Goal: Task Accomplishment & Management: Complete application form

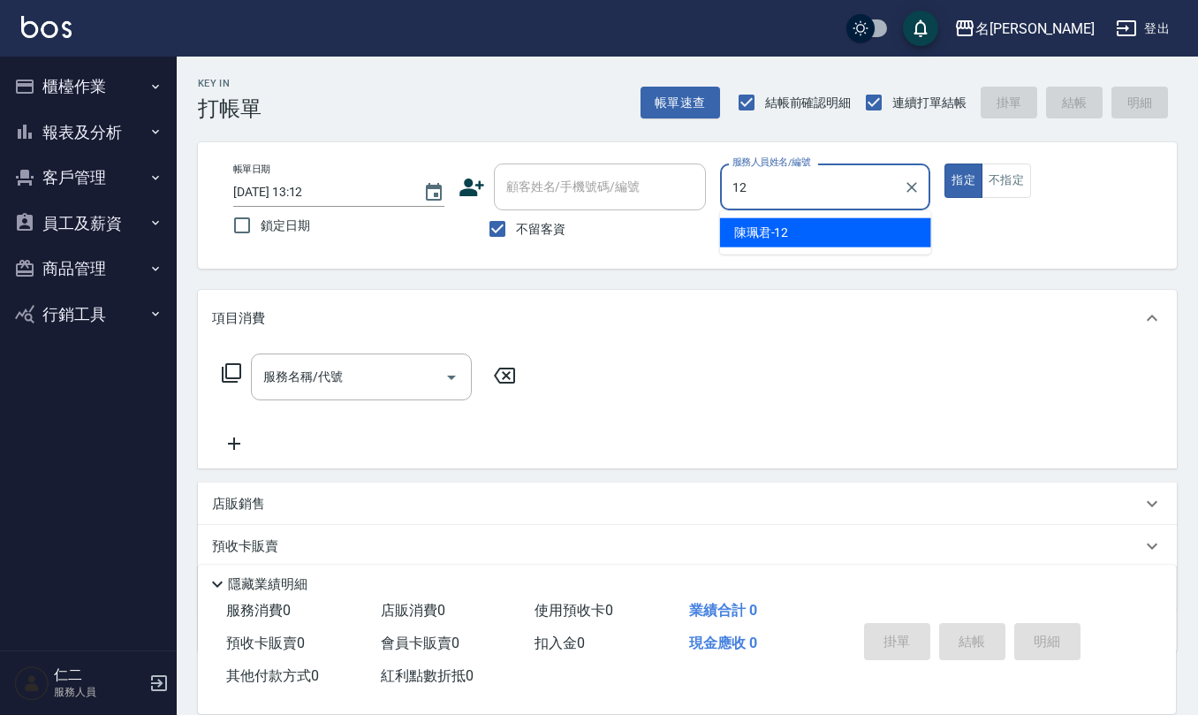
type input "[PERSON_NAME]-12"
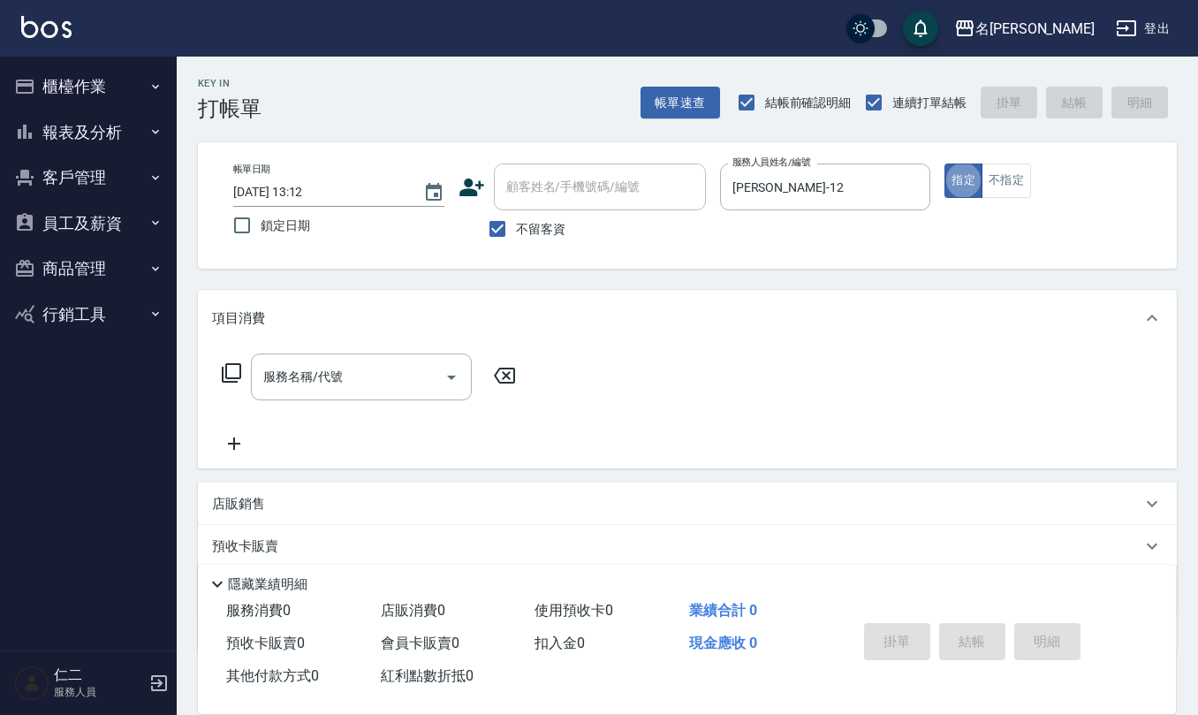
type button "true"
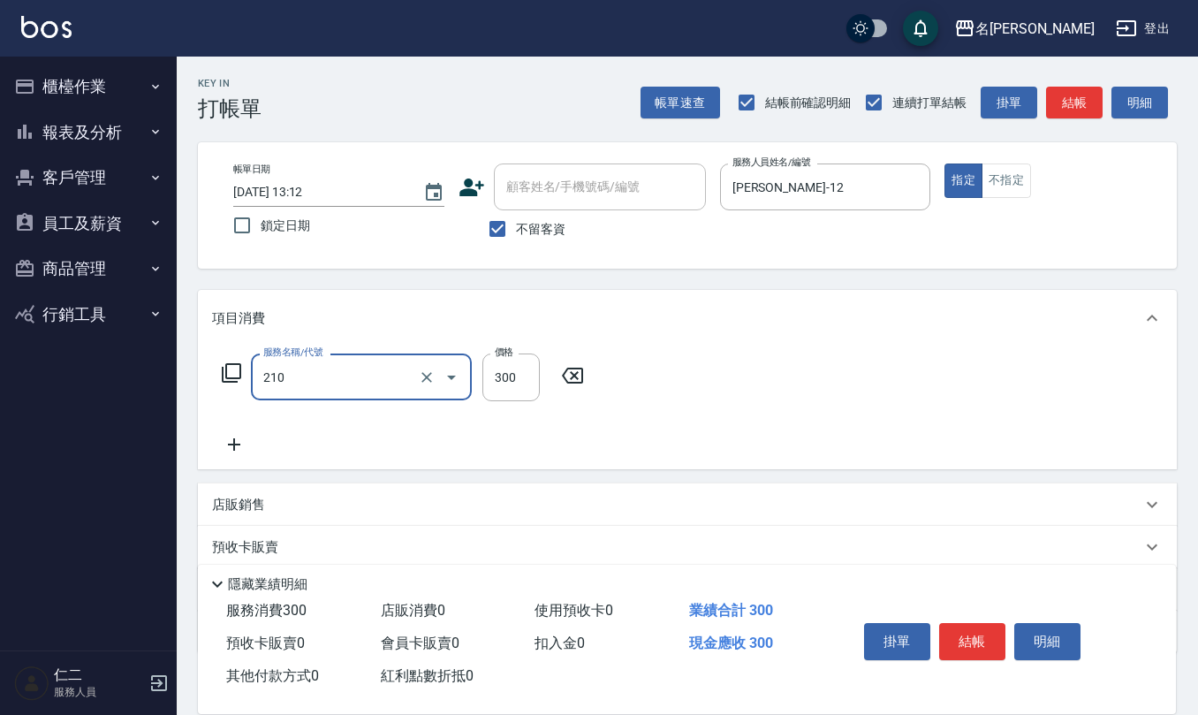
type input "[PERSON_NAME]洗髮精(210)"
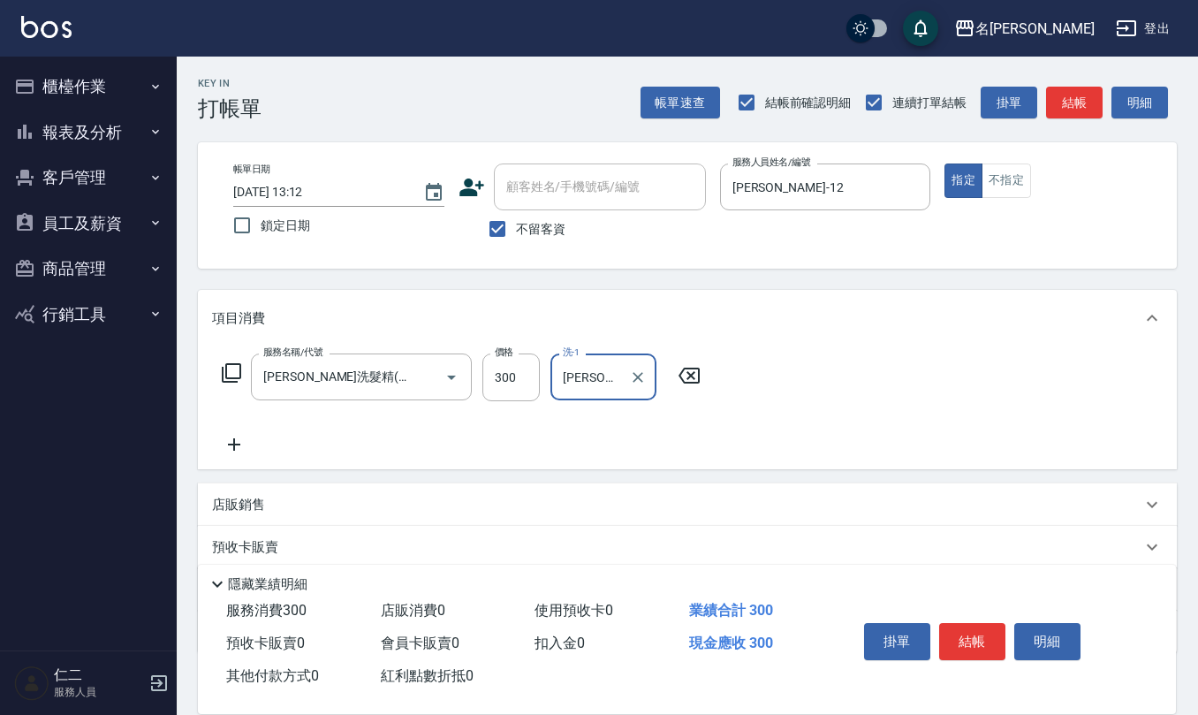
type input "[PERSON_NAME]-21"
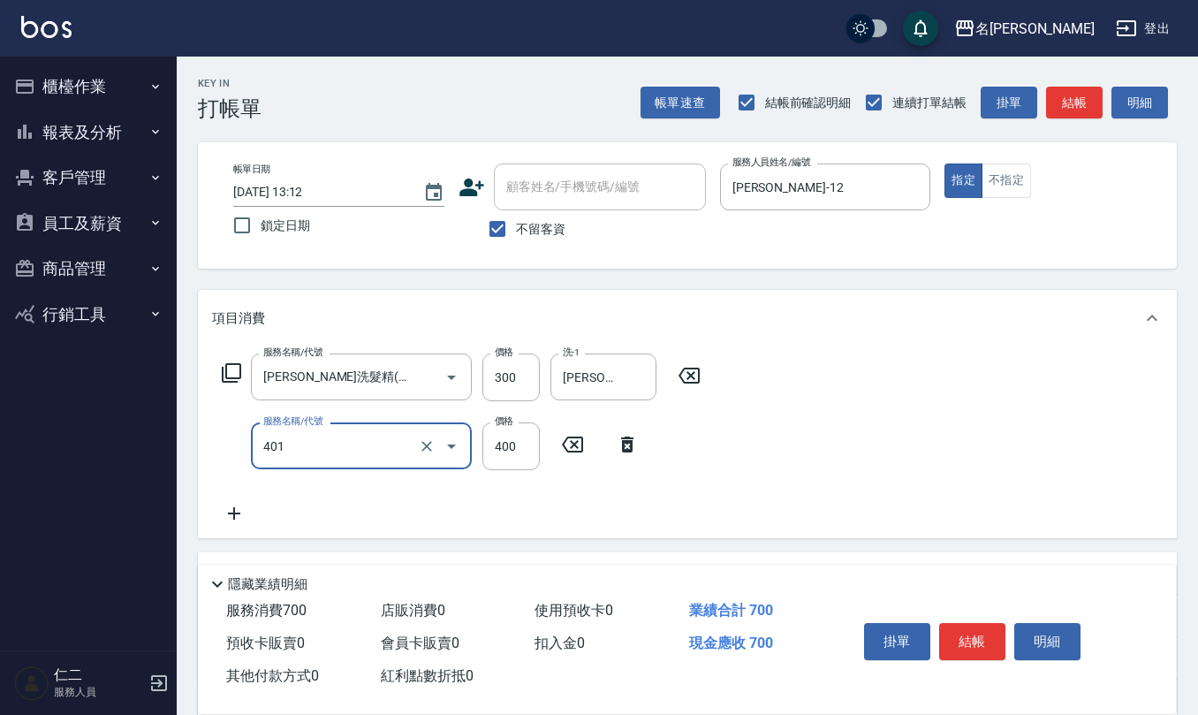
type input "剪髮(401)"
type input "250"
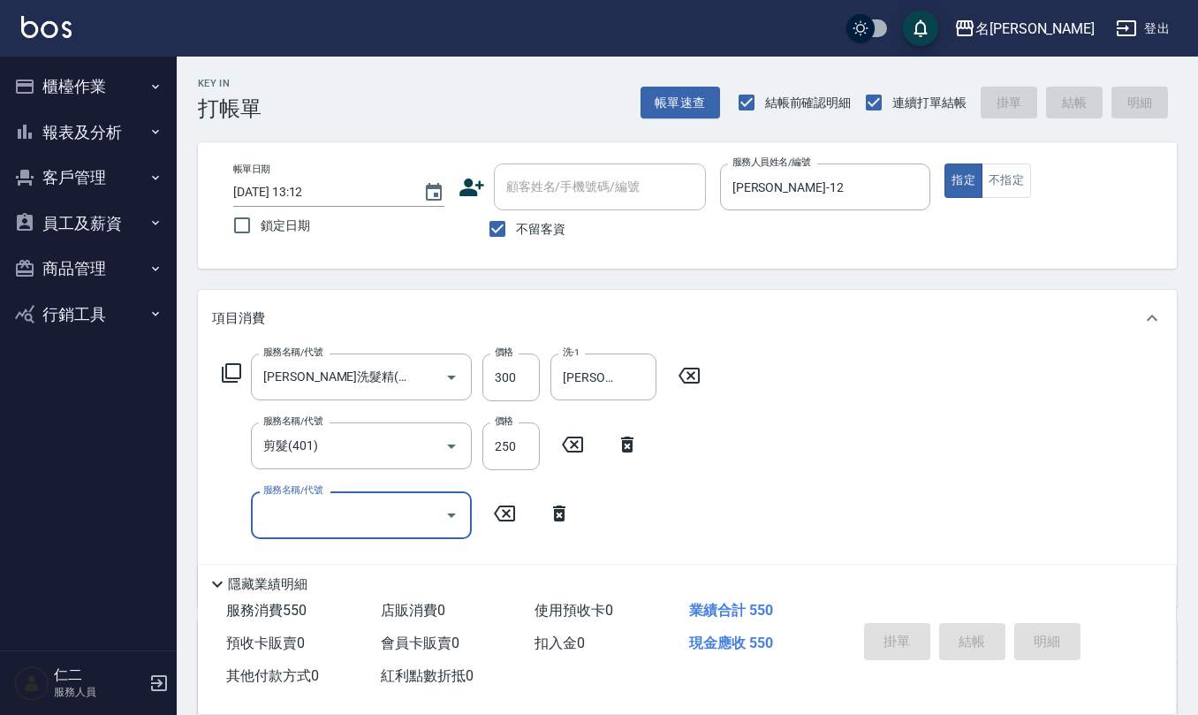
type input "2025/08/25 13:14"
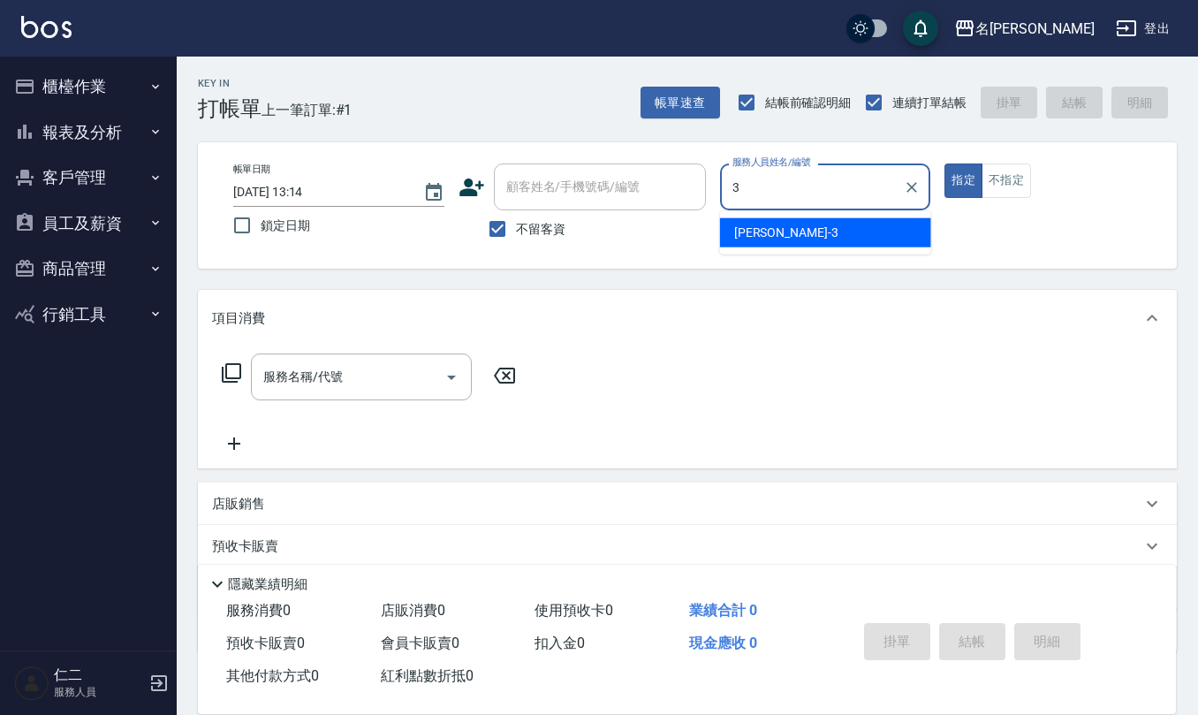
type input "[PERSON_NAME]-3"
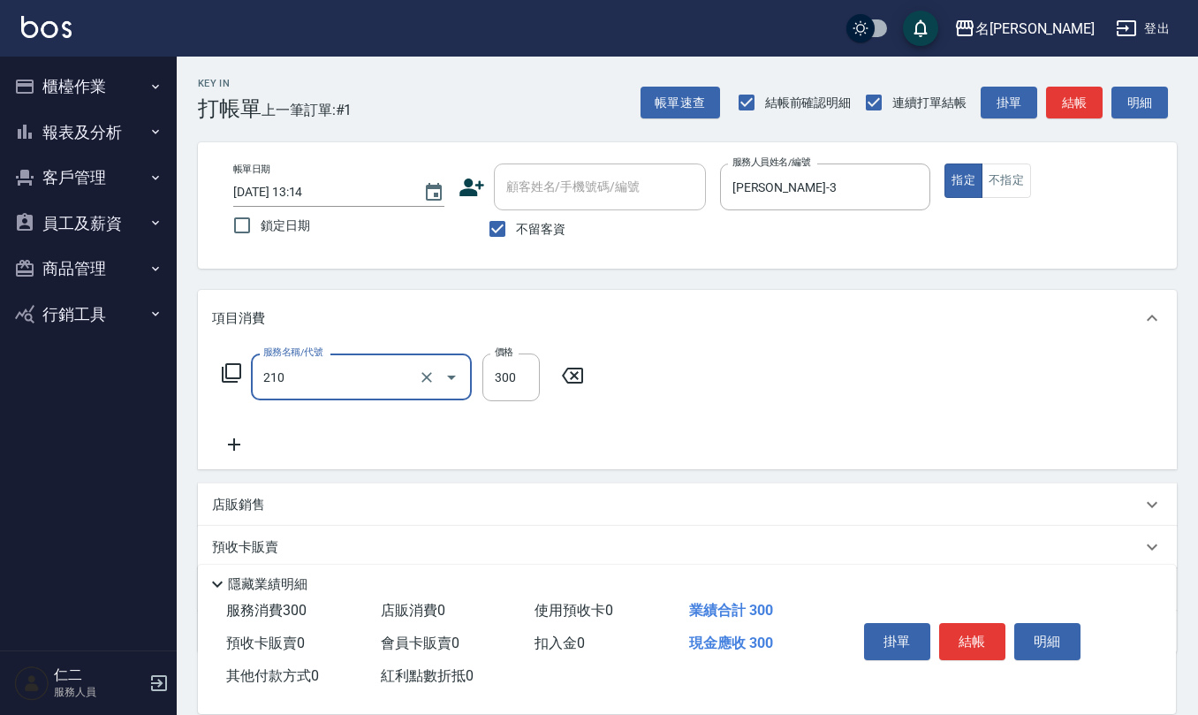
type input "[PERSON_NAME]洗髮精(210)"
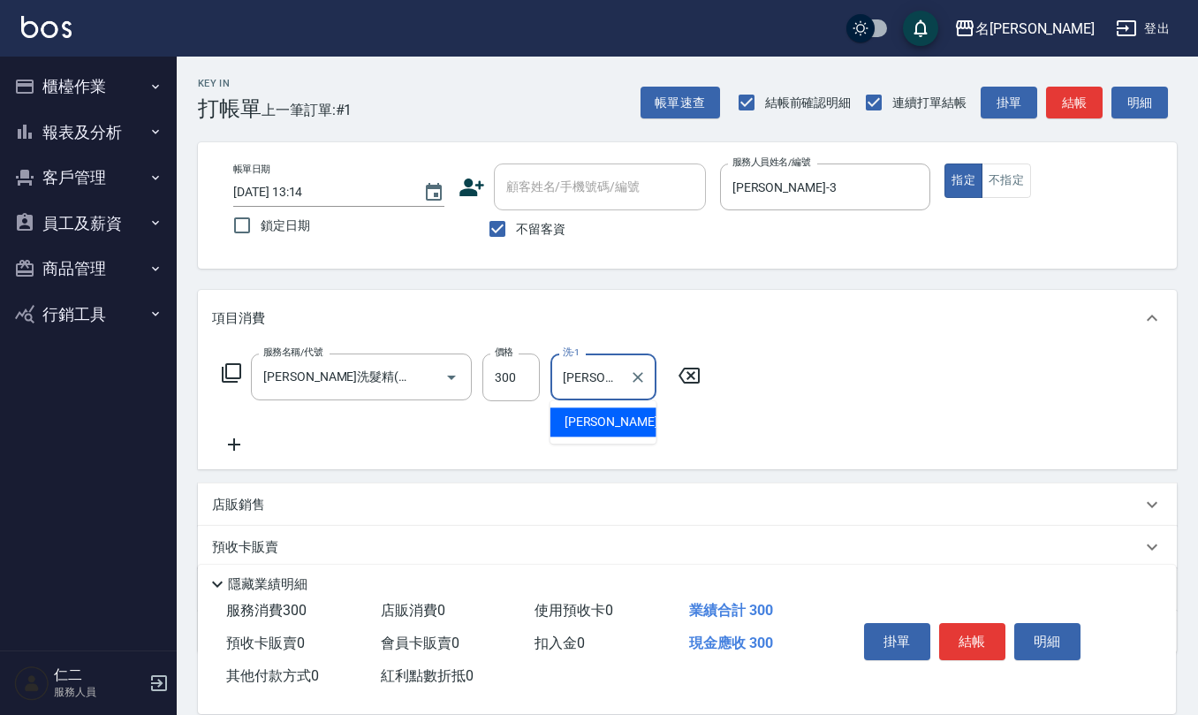
type input "[PERSON_NAME]-25"
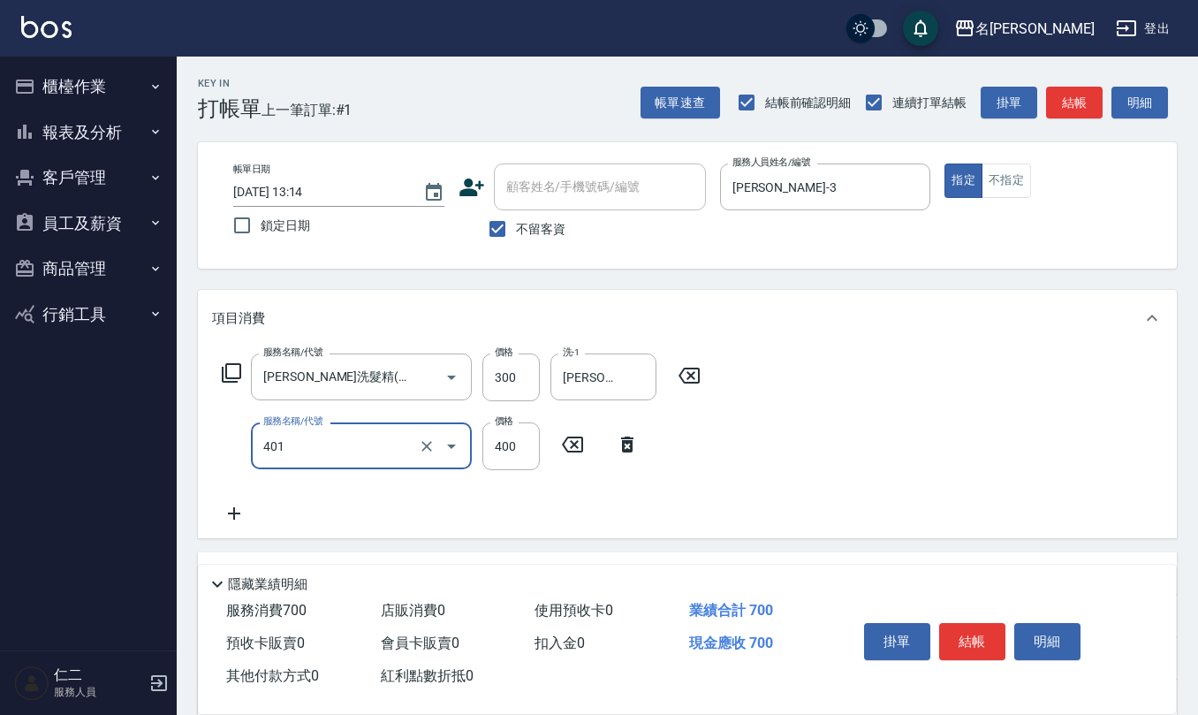
type input "剪髮(401)"
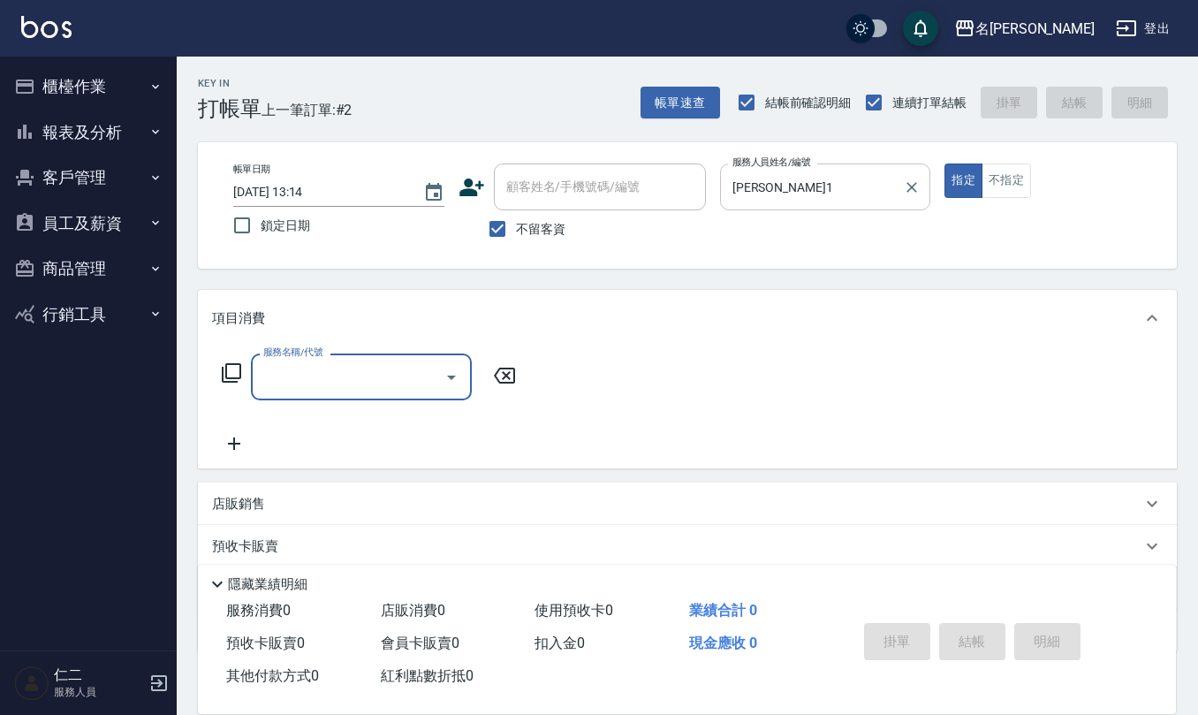
click at [817, 170] on div "蔡桂如-1 服務人員姓名/編號" at bounding box center [825, 186] width 211 height 47
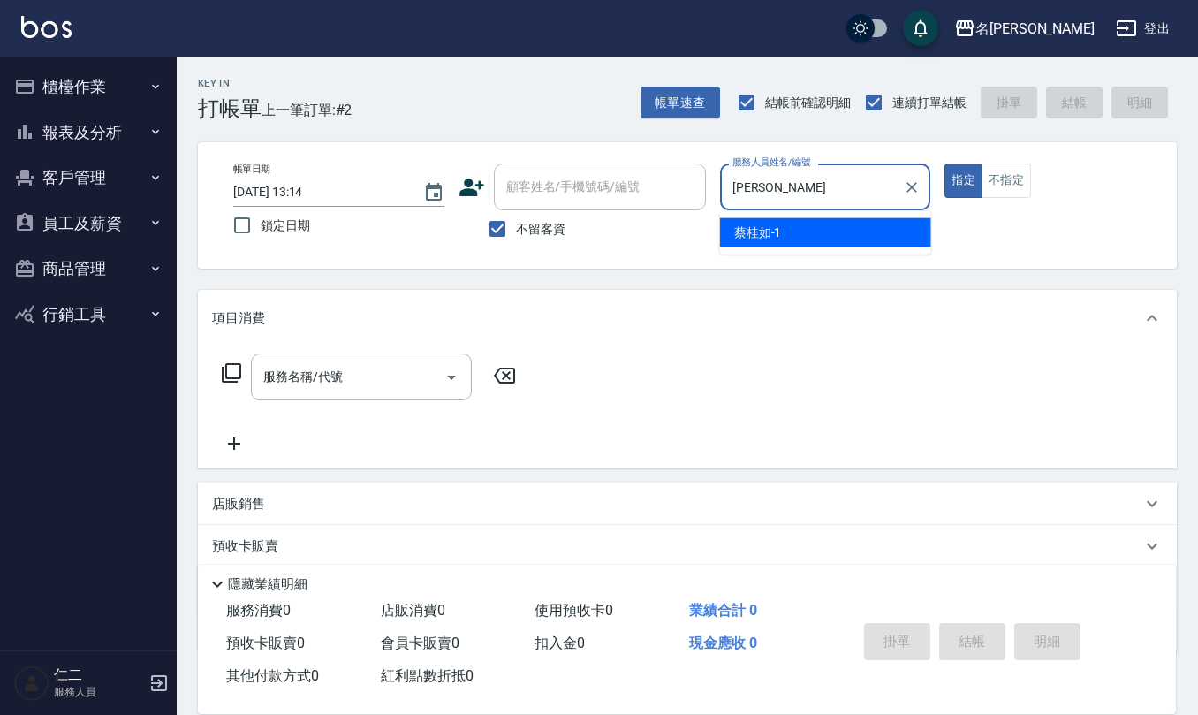
type input "蔡"
type input "[PERSON_NAME]-18"
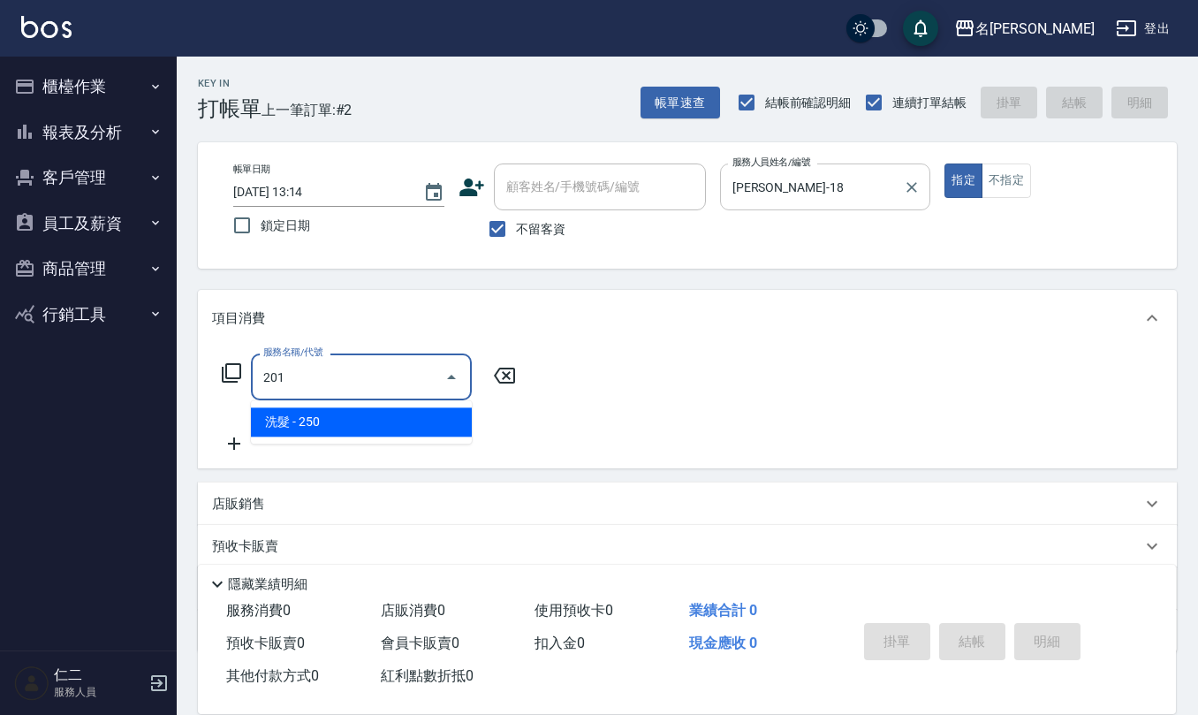
type input "洗髮(201)"
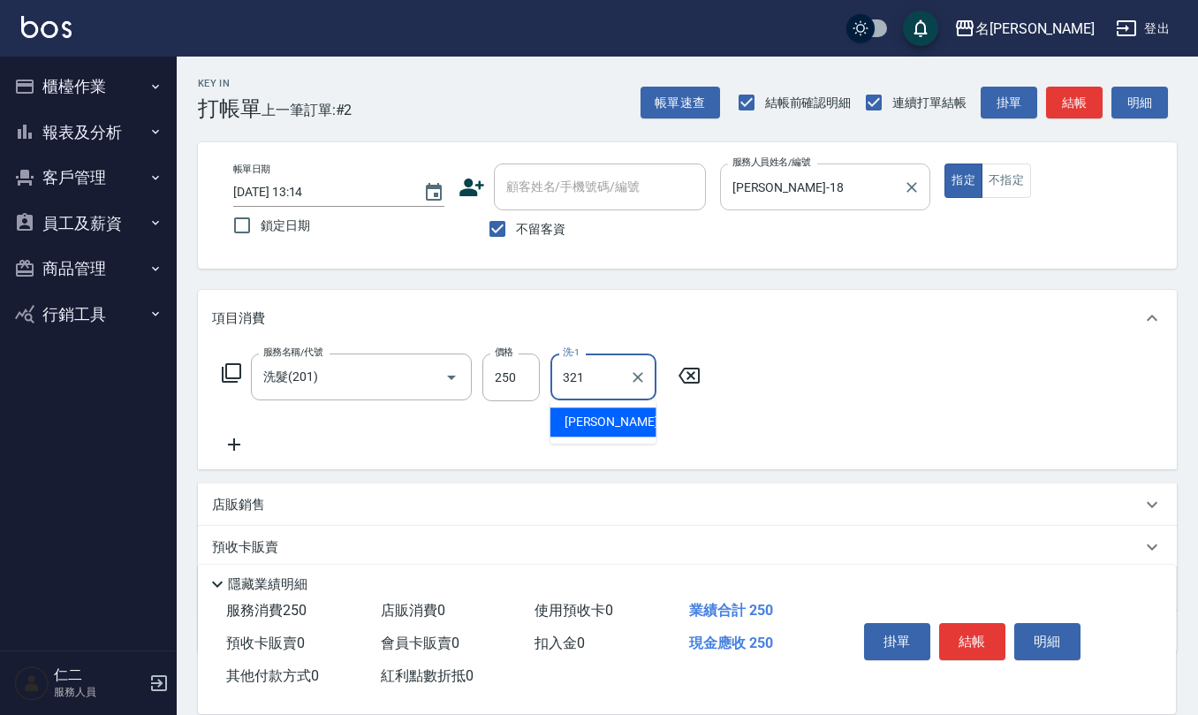
type input "321"
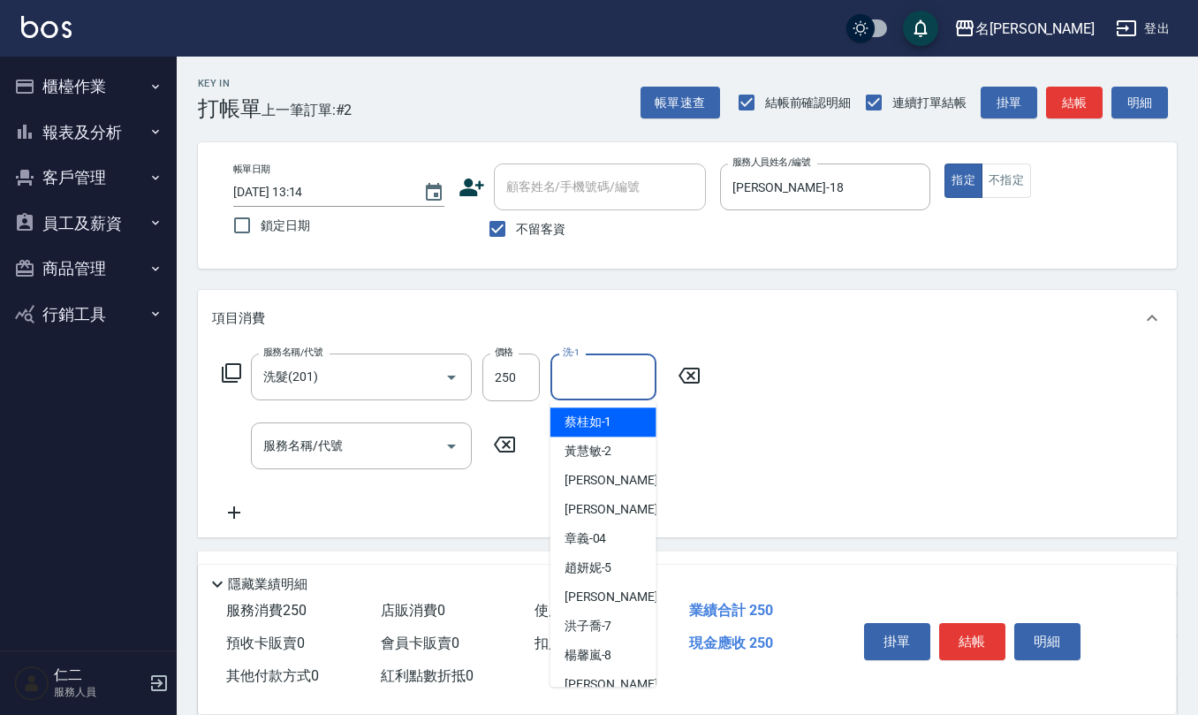
click at [606, 362] on input "洗-1" at bounding box center [604, 376] width 90 height 31
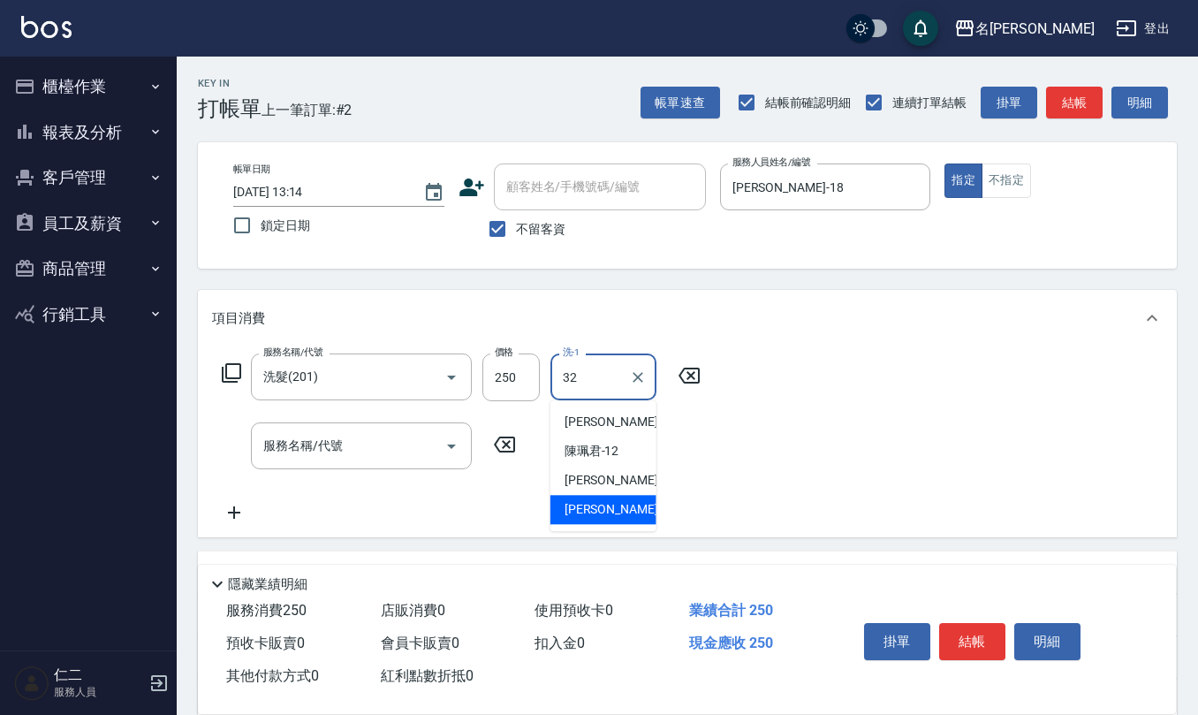
type input "[PERSON_NAME]-32"
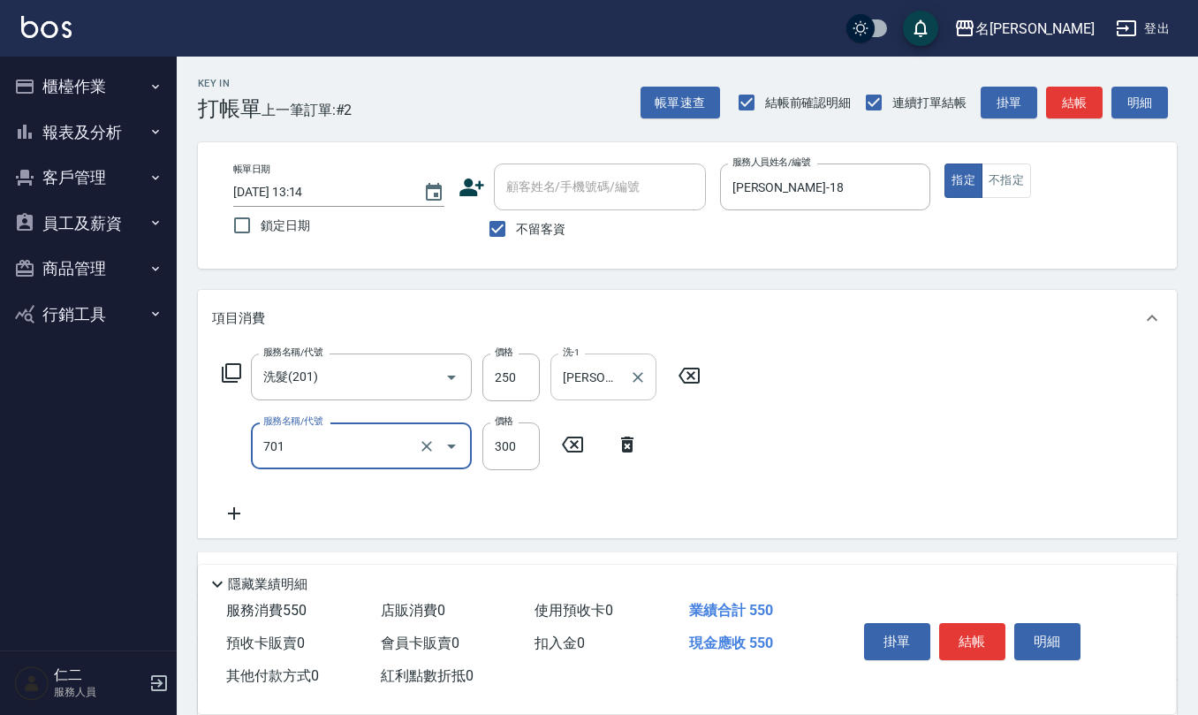
type input "自備護髮(701)"
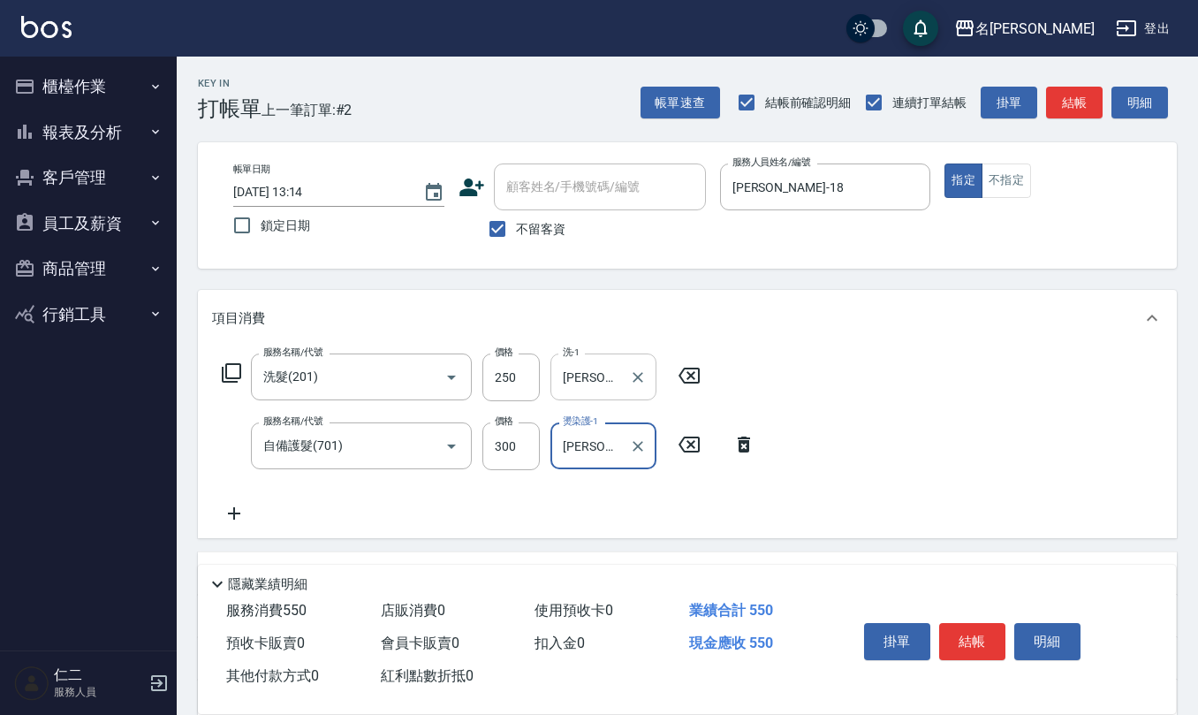
type input "[PERSON_NAME]-32"
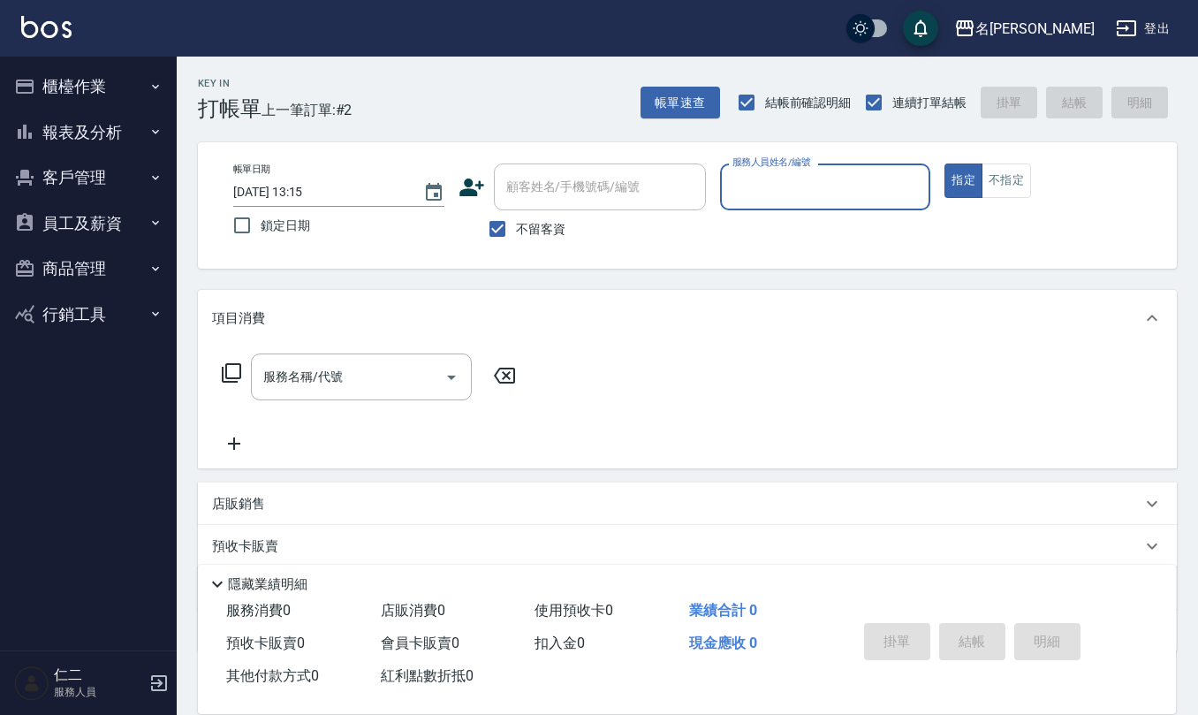
click at [89, 90] on button "櫃檯作業" at bounding box center [88, 87] width 163 height 46
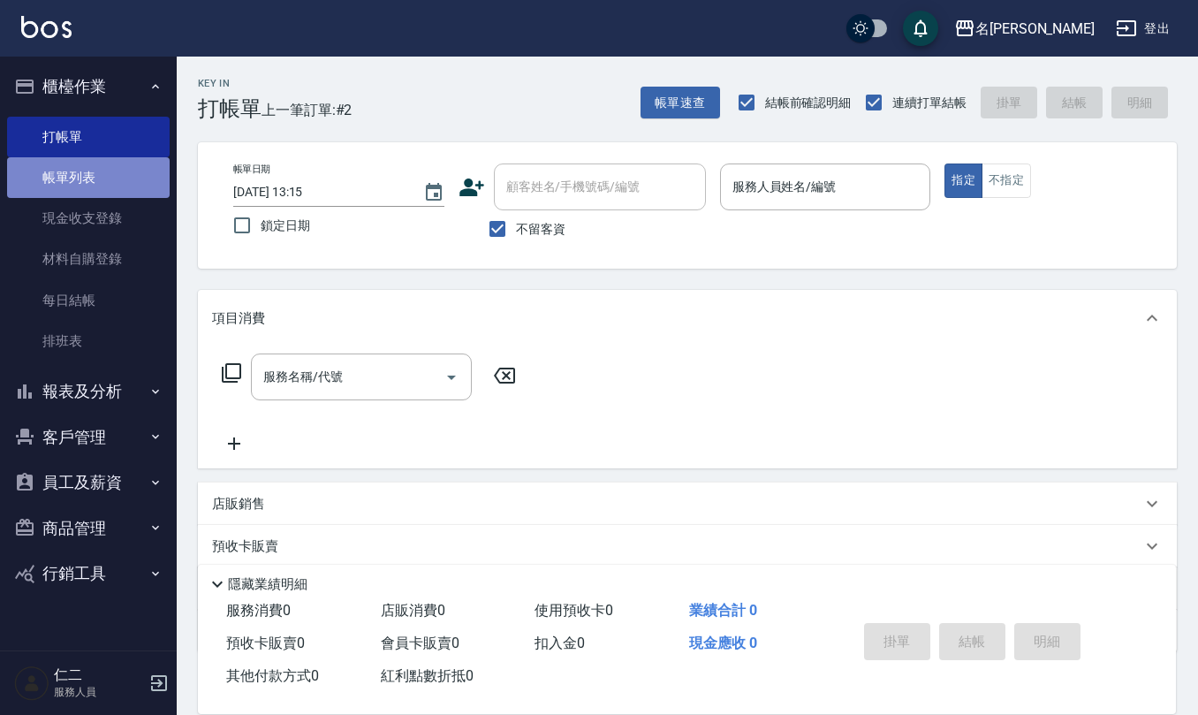
click at [86, 173] on link "帳單列表" at bounding box center [88, 177] width 163 height 41
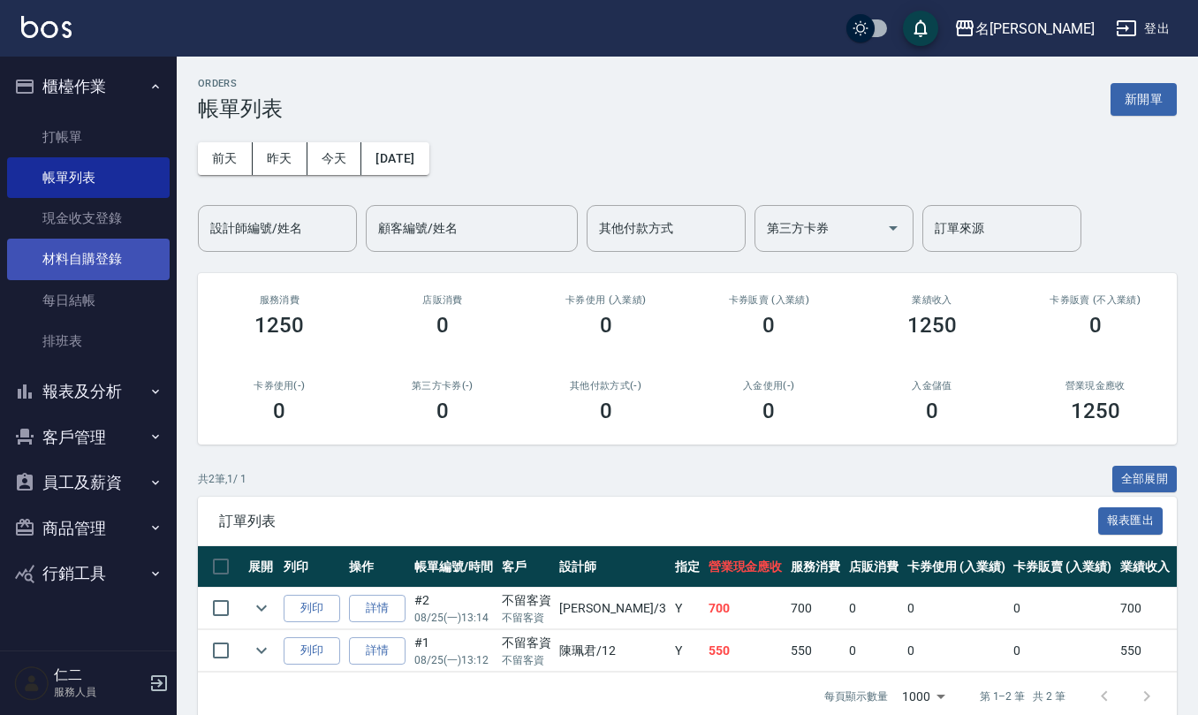
scroll to position [46, 0]
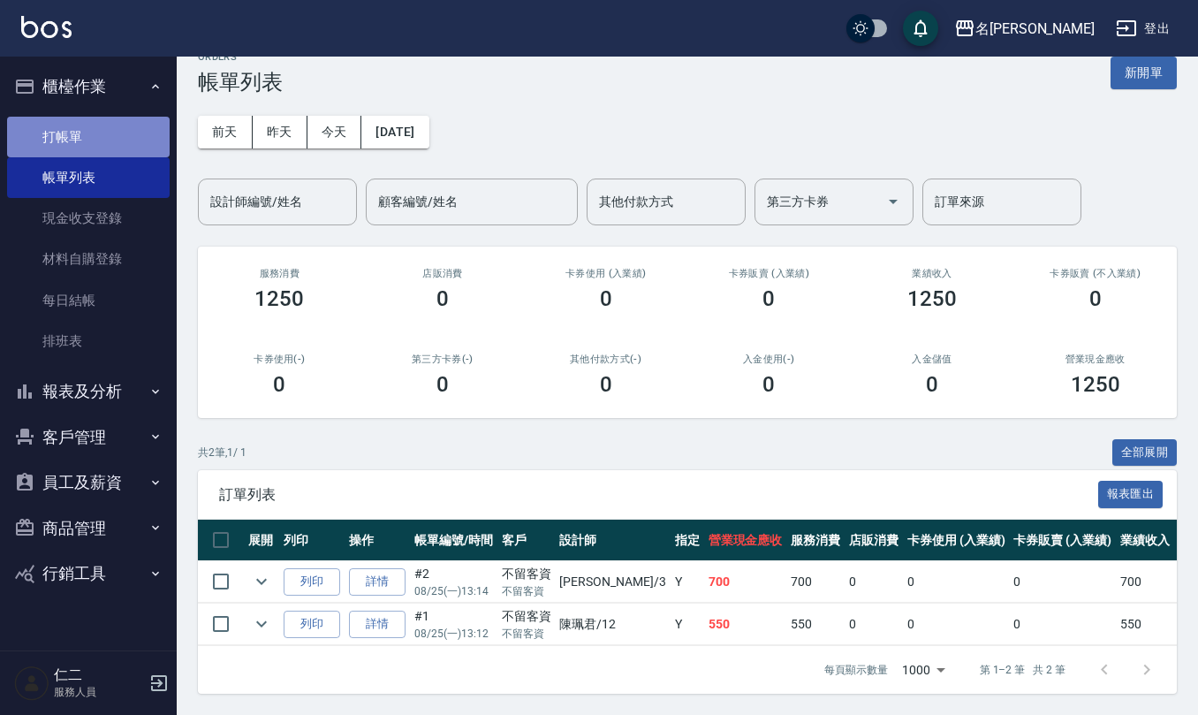
click at [96, 118] on link "打帳單" at bounding box center [88, 137] width 163 height 41
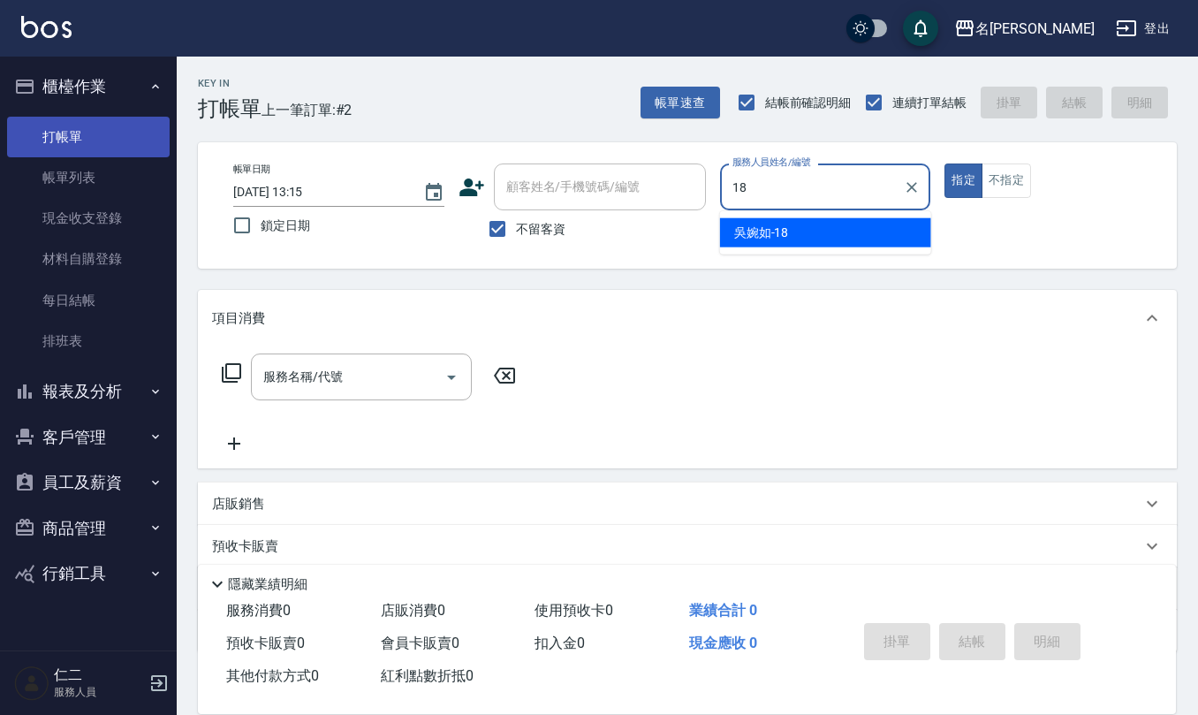
type input "[PERSON_NAME]-18"
type button "true"
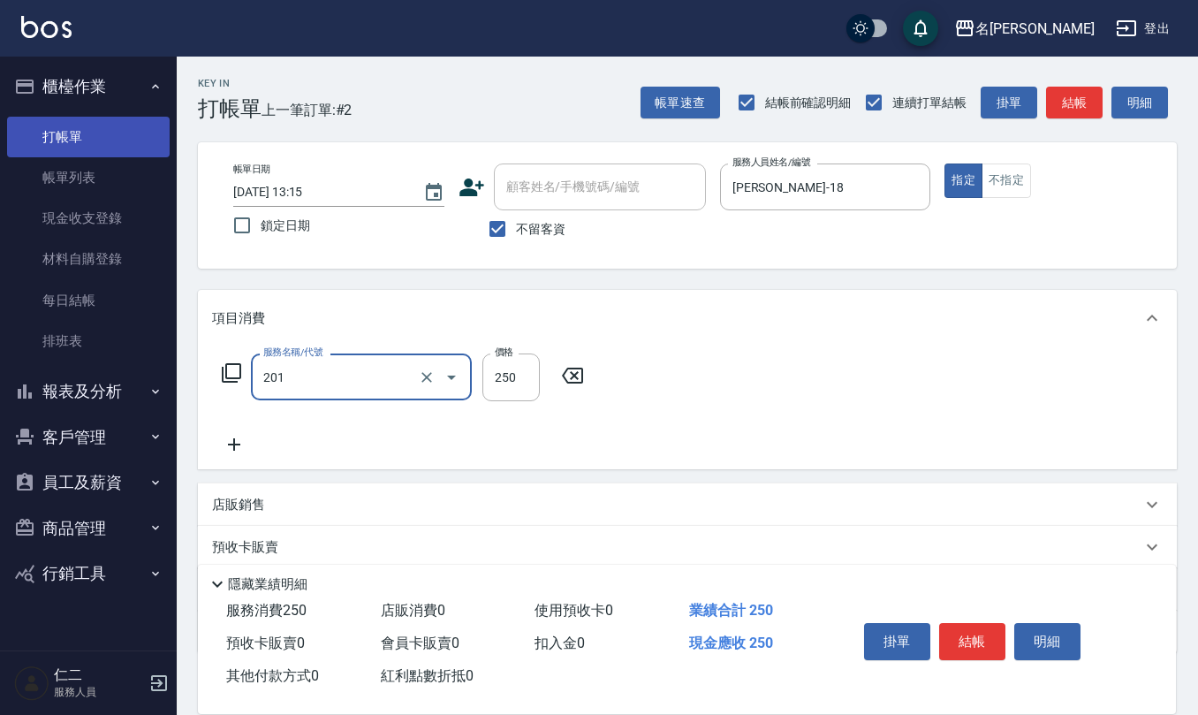
type input "洗髮(201)"
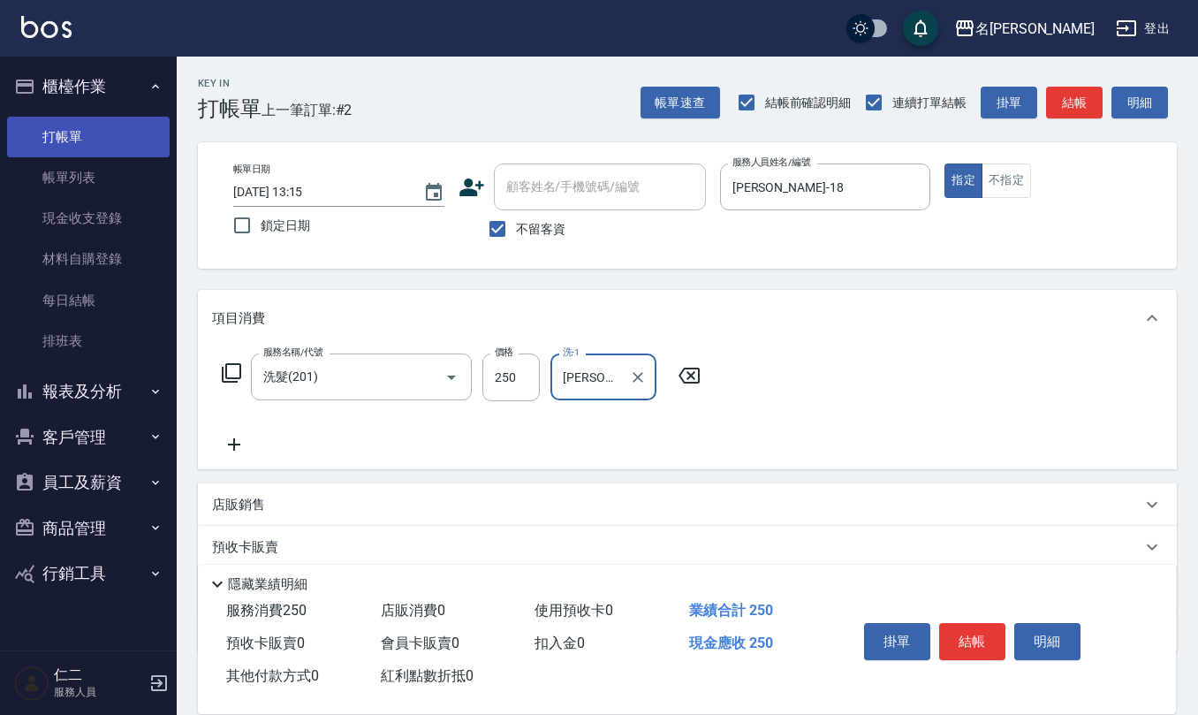
type input "[PERSON_NAME]-32"
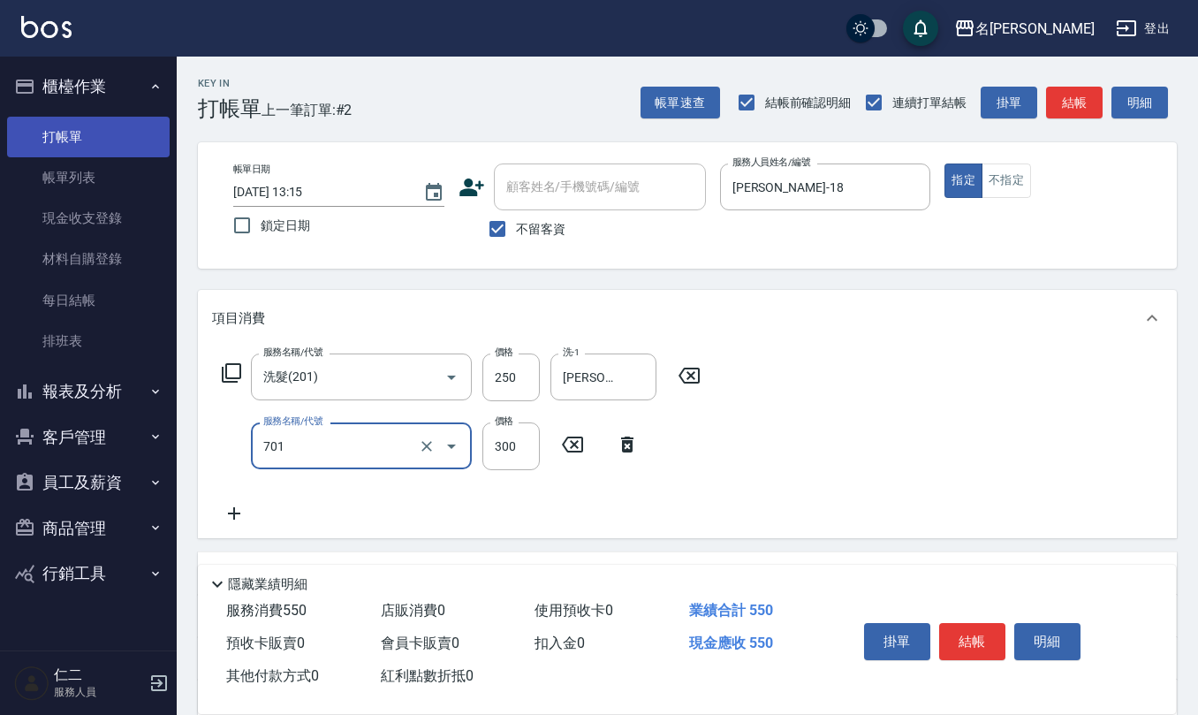
type input "自備護髮(701)"
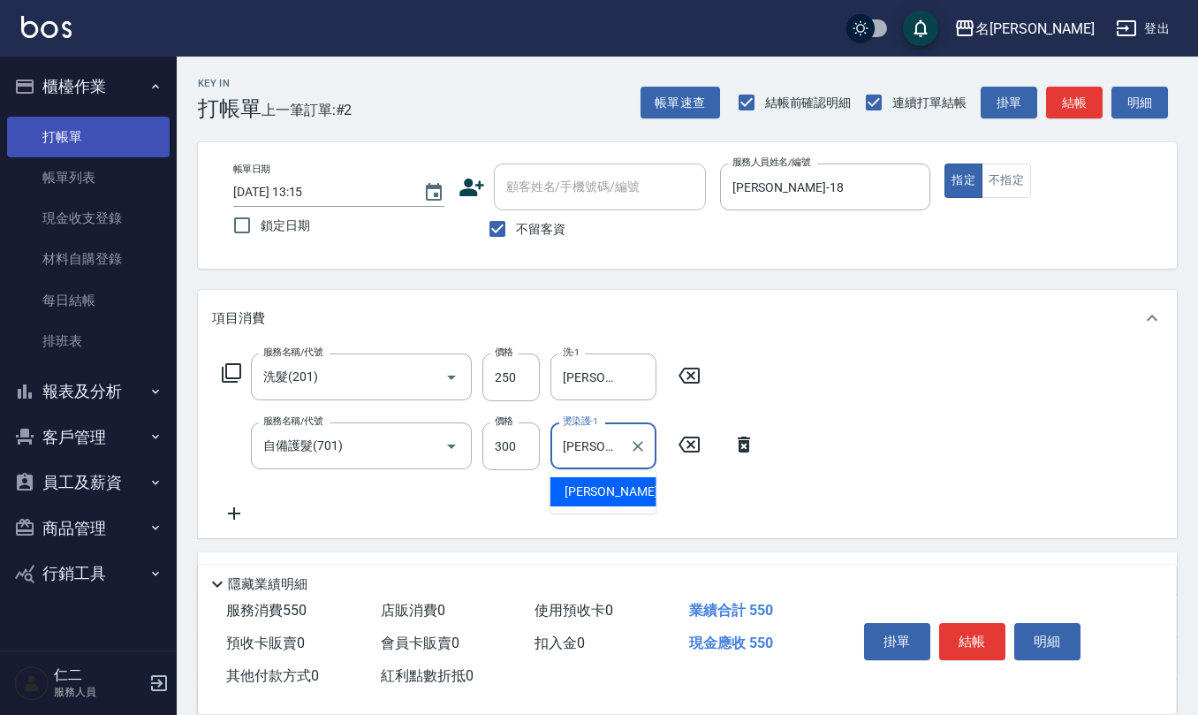
type input "[PERSON_NAME]-32"
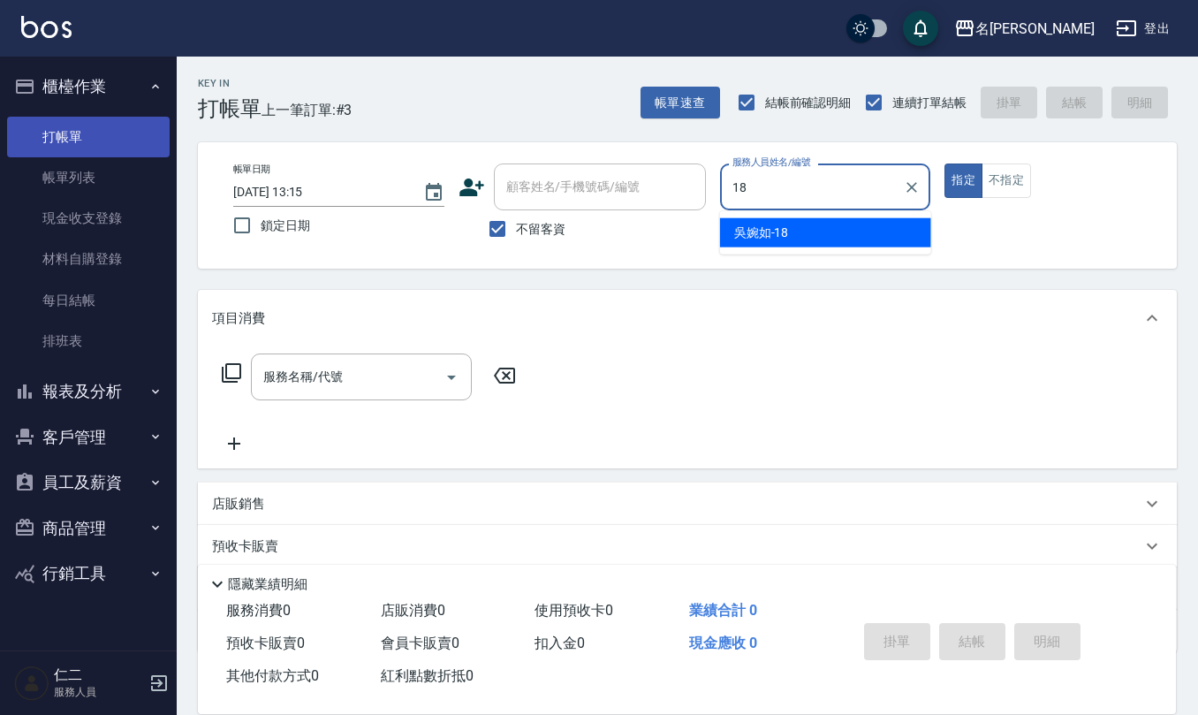
type input "[PERSON_NAME]-18"
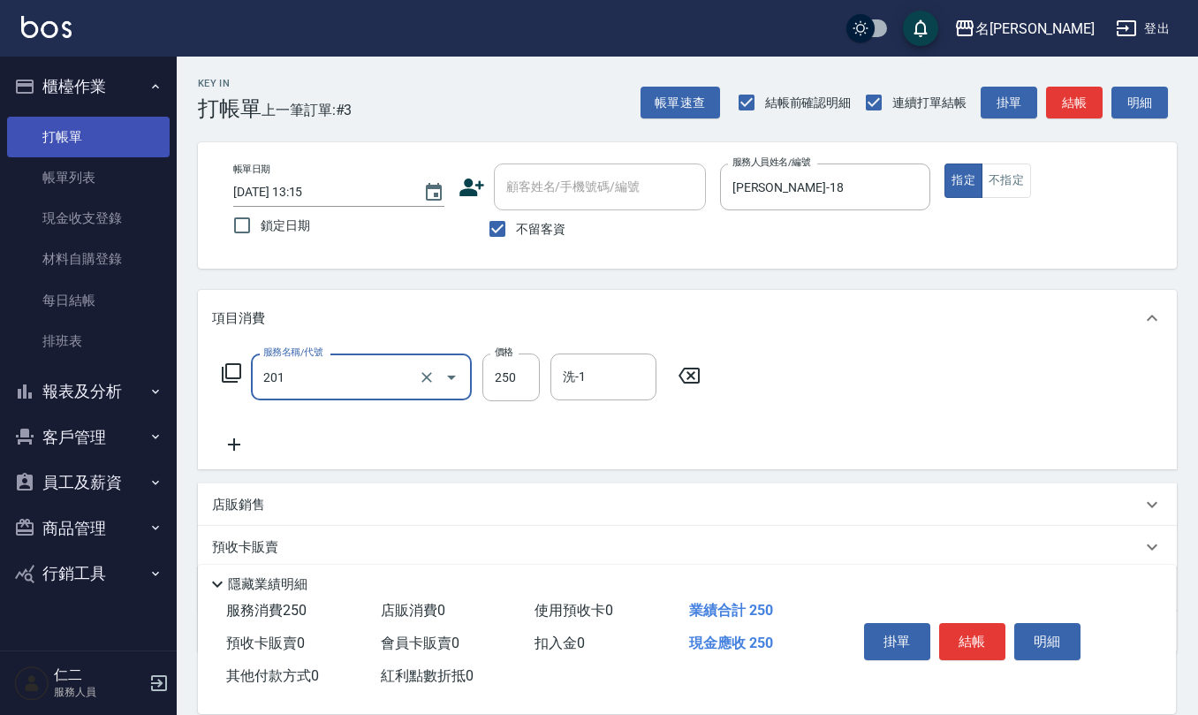
type input "洗髮(201)"
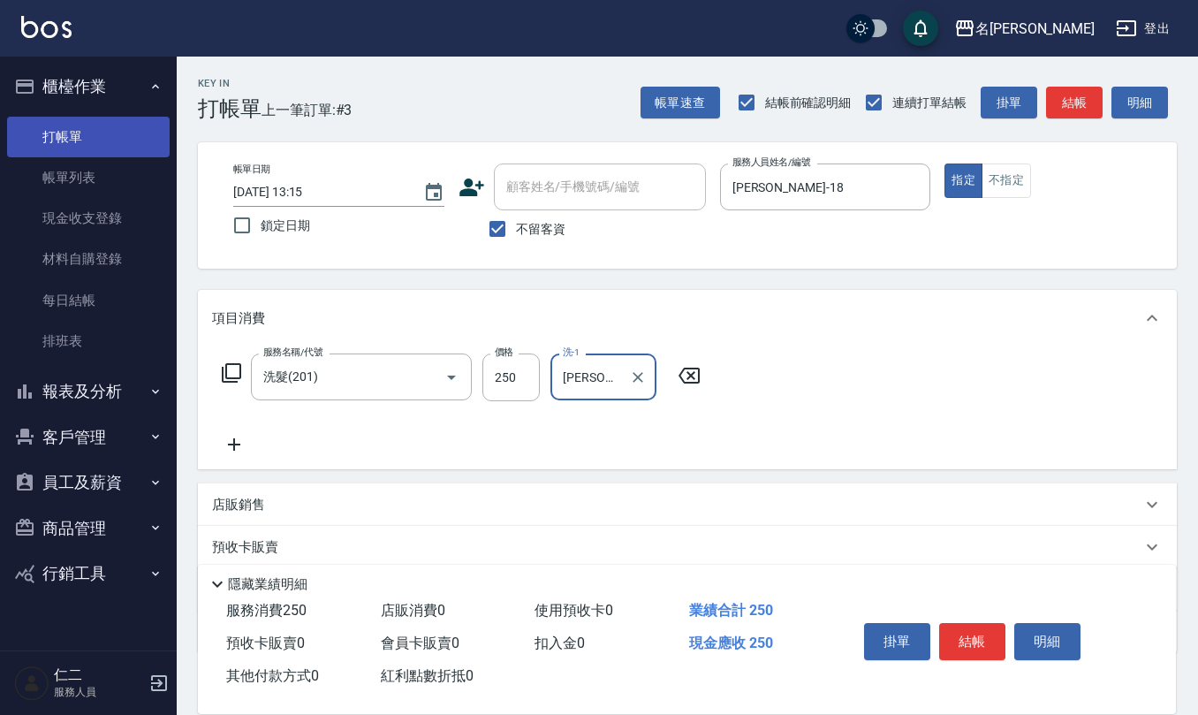
type input "[PERSON_NAME]-18"
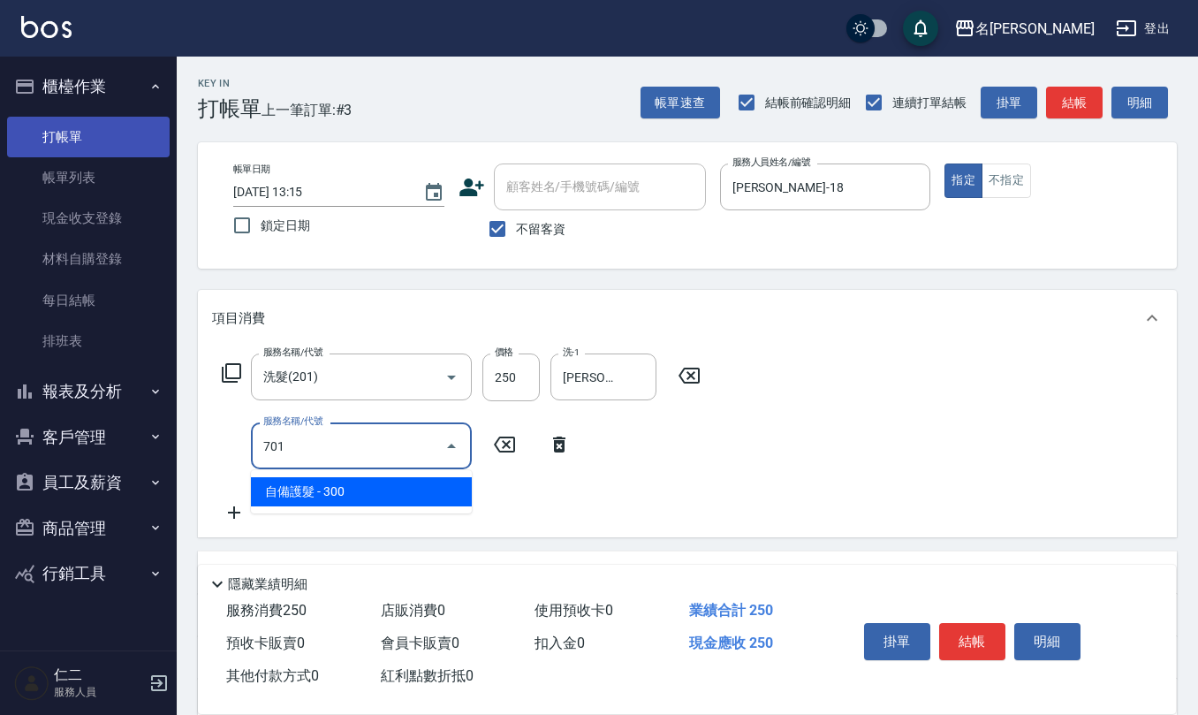
type input "自備護髮(701)"
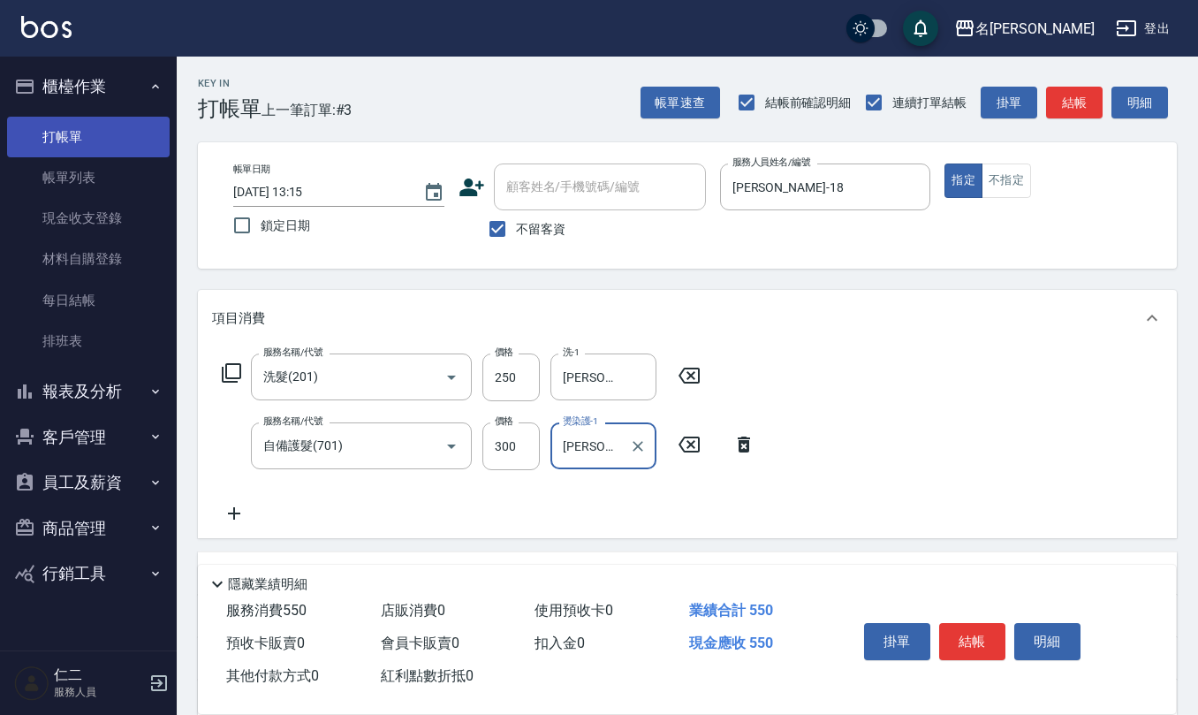
type input "[PERSON_NAME]-18"
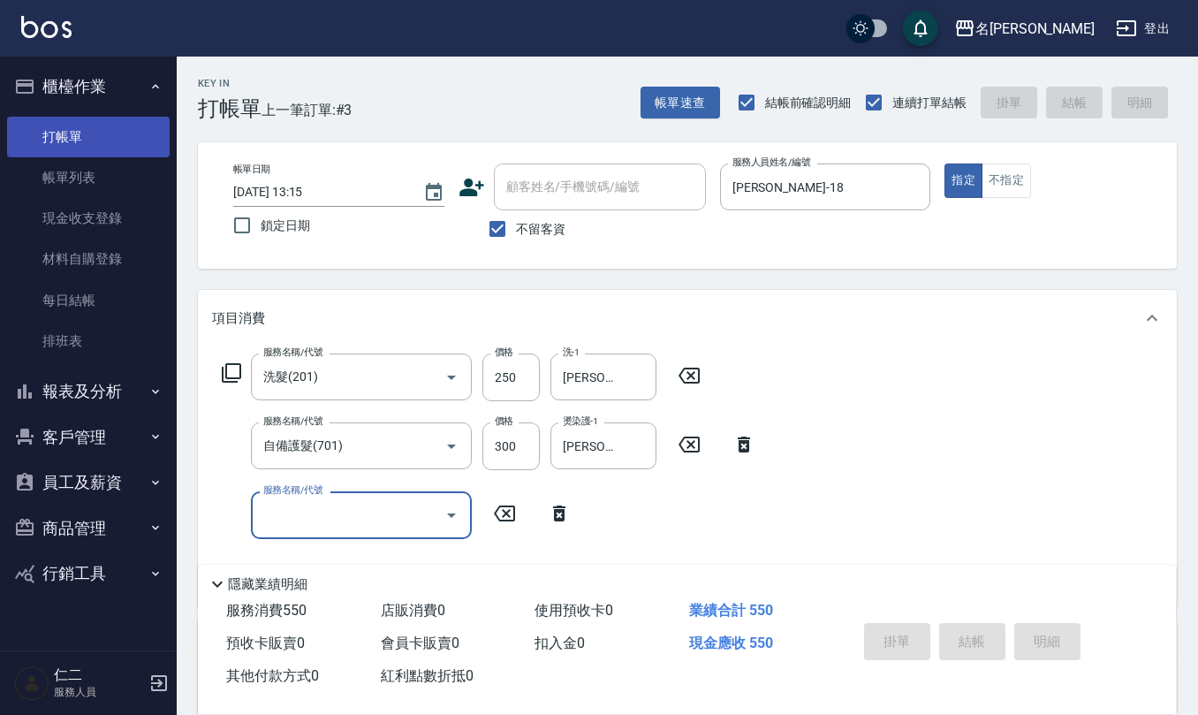
type input "[DATE] 13:16"
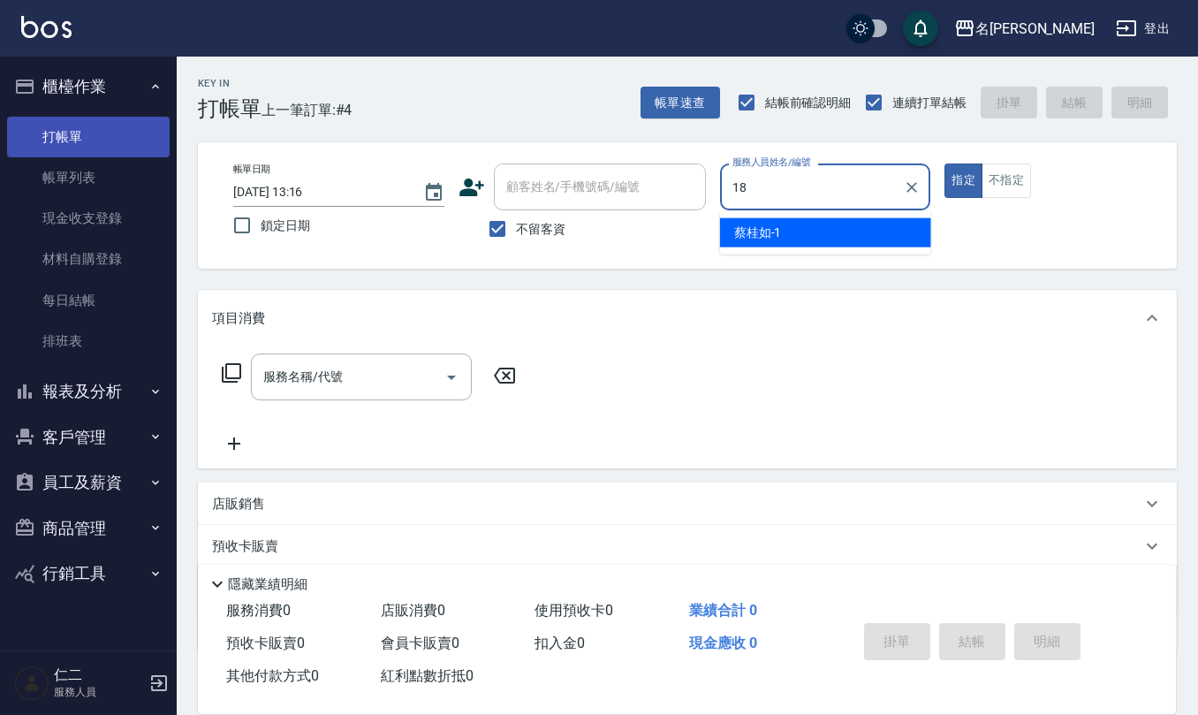
type input "[PERSON_NAME]-18"
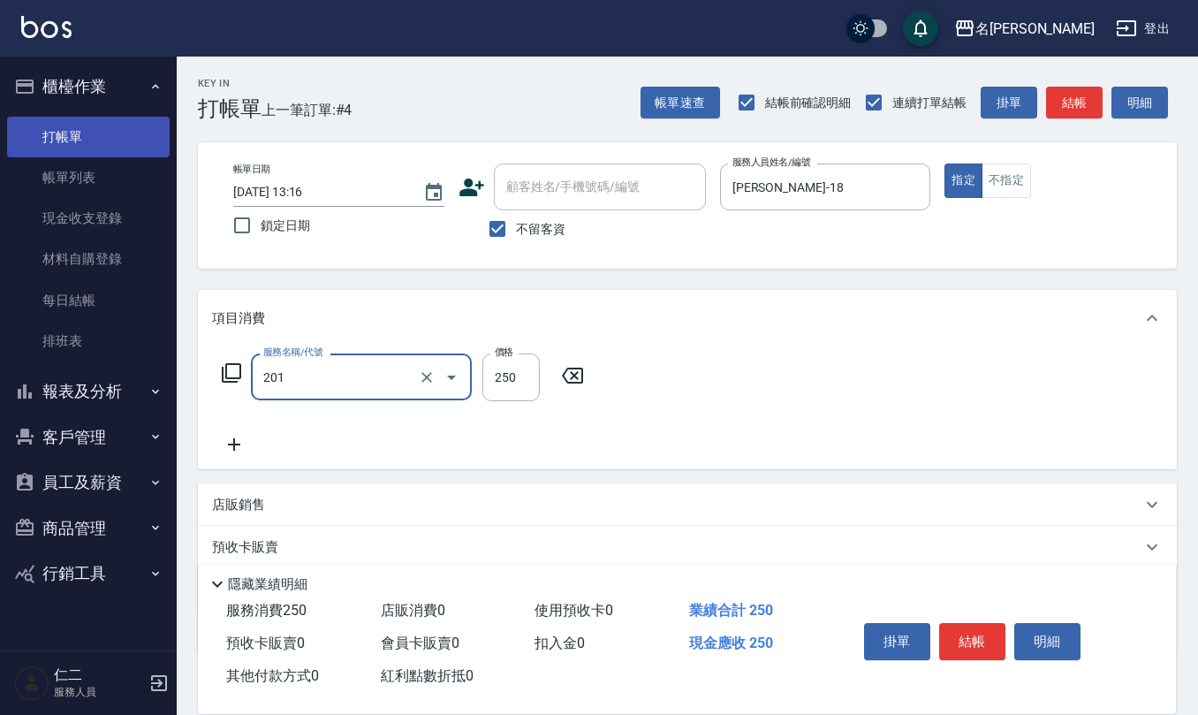
type input "洗髮(201)"
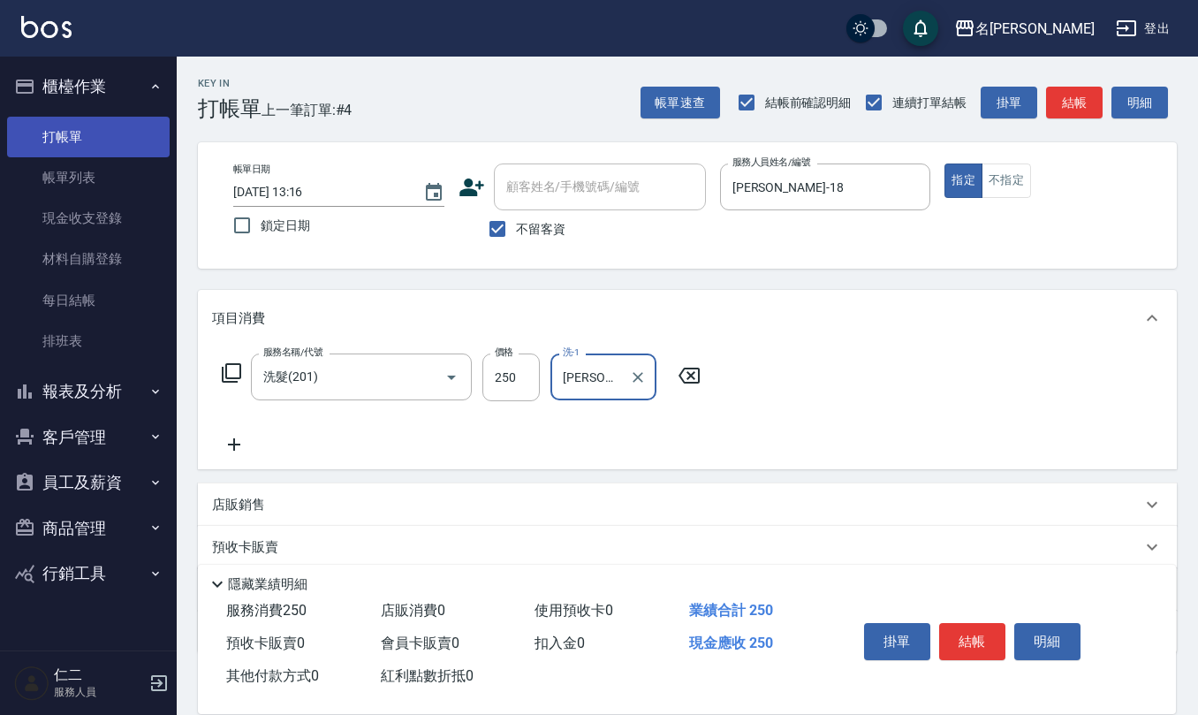
type input "[PERSON_NAME]-26"
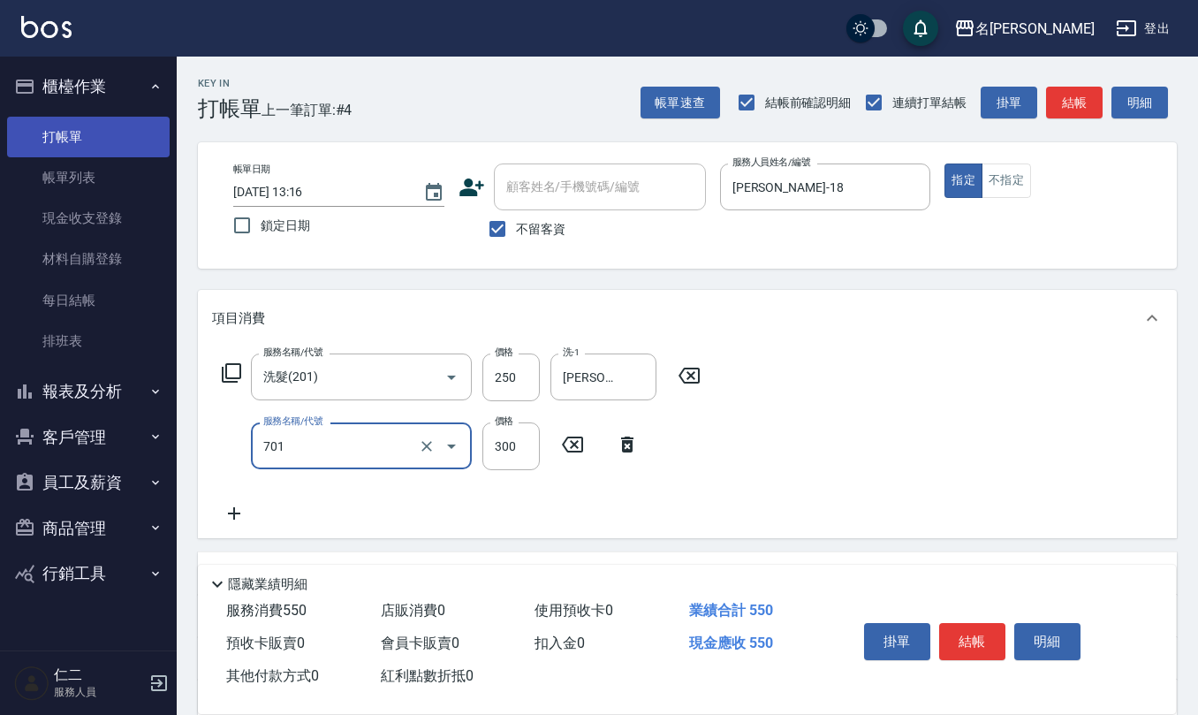
type input "自備護髮(701)"
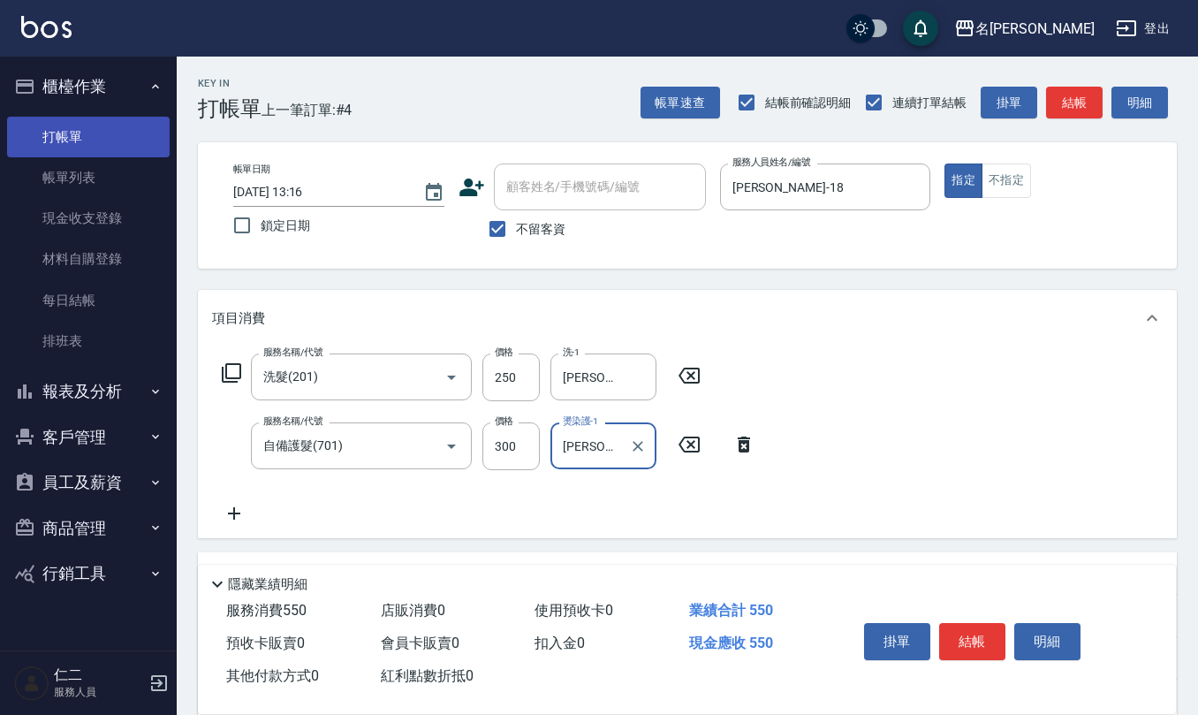
type input "[PERSON_NAME]-26"
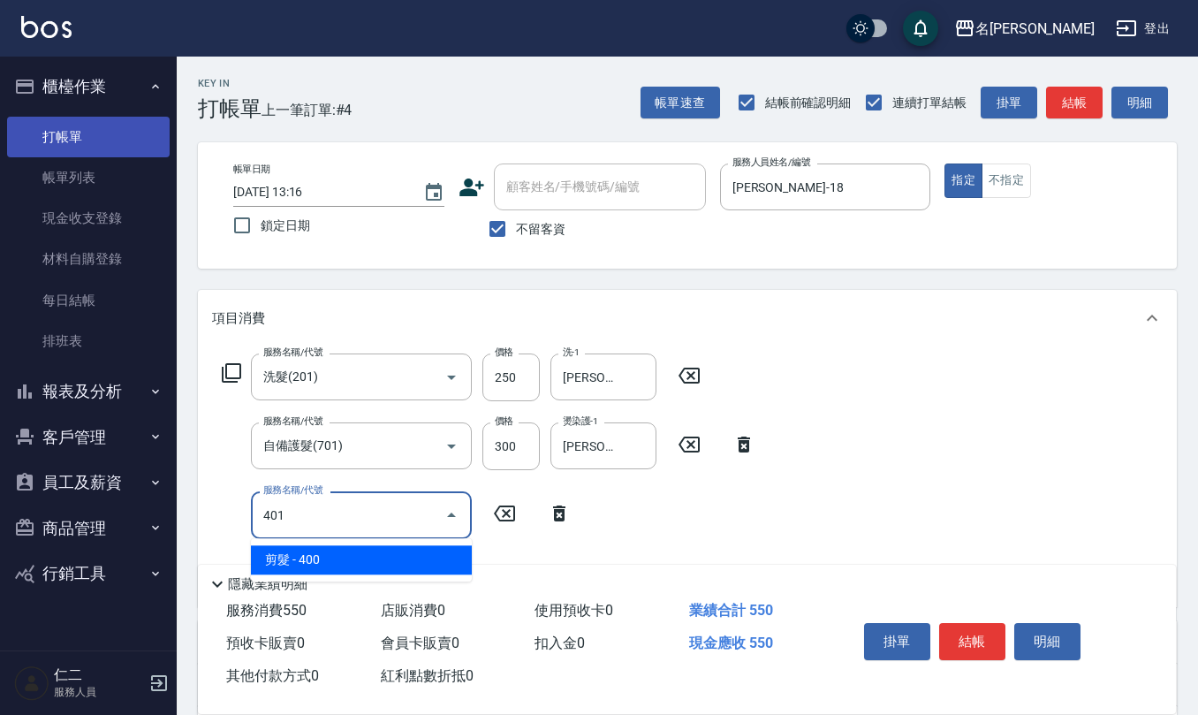
type input "剪髮(401)"
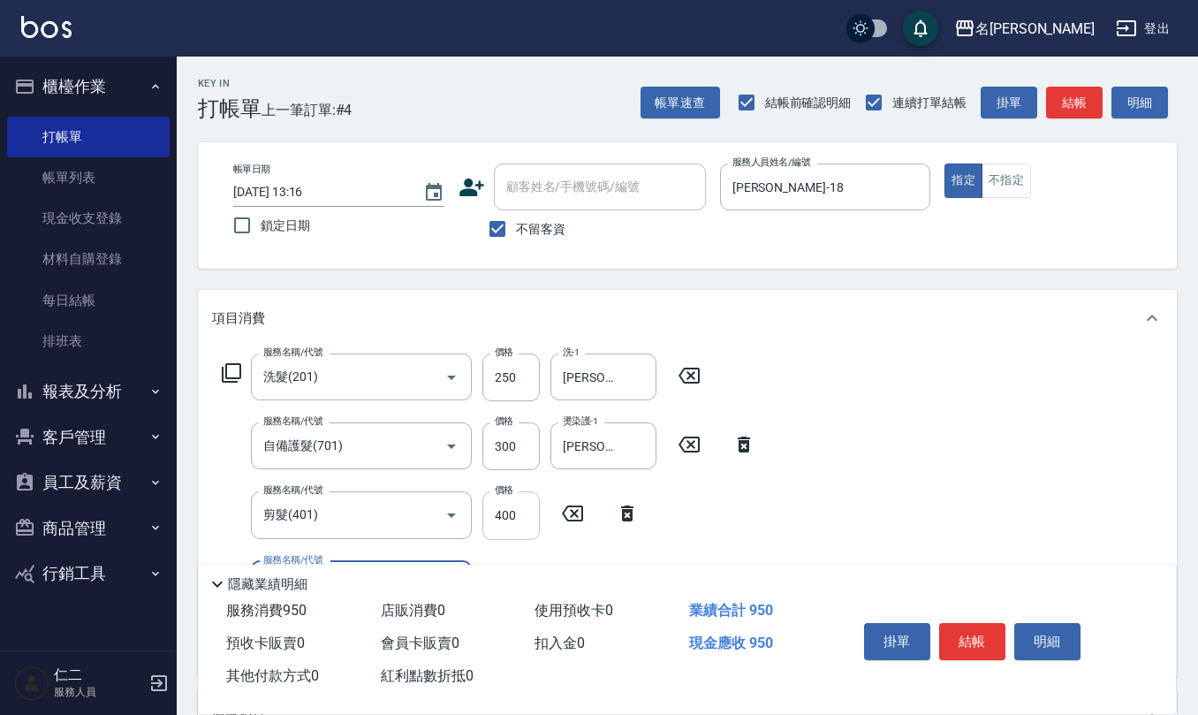
click at [496, 500] on input "400" at bounding box center [511, 515] width 57 height 48
type input "350"
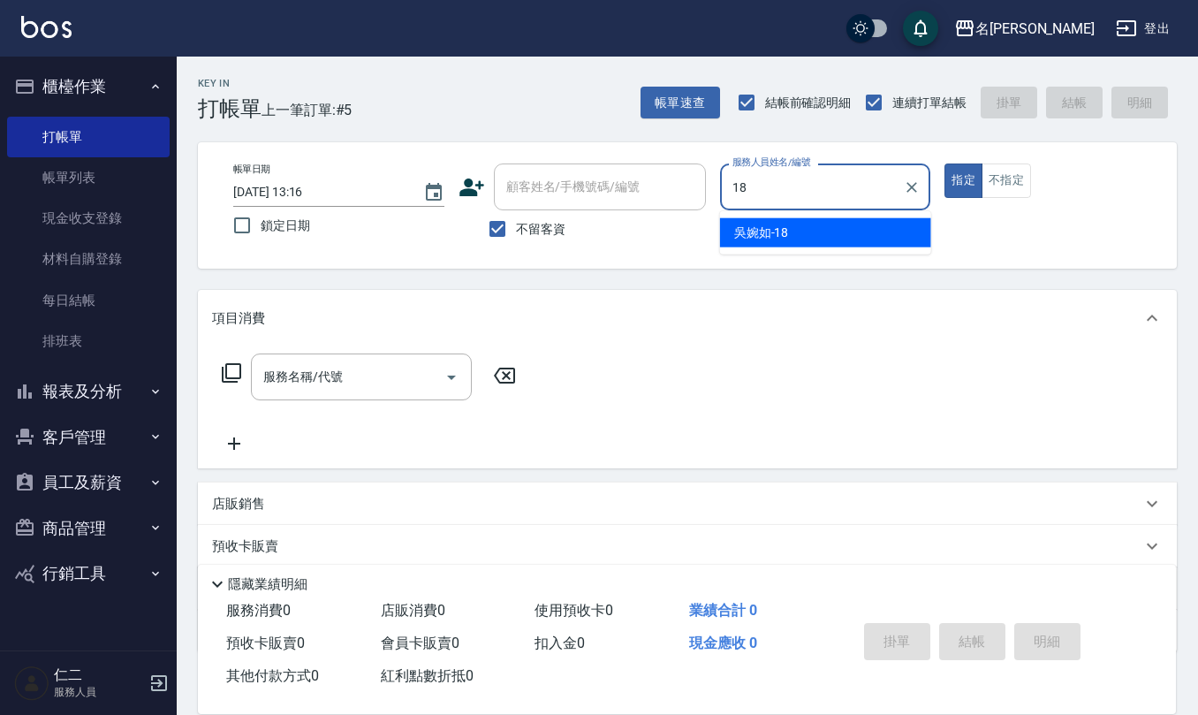
type input "[PERSON_NAME]-18"
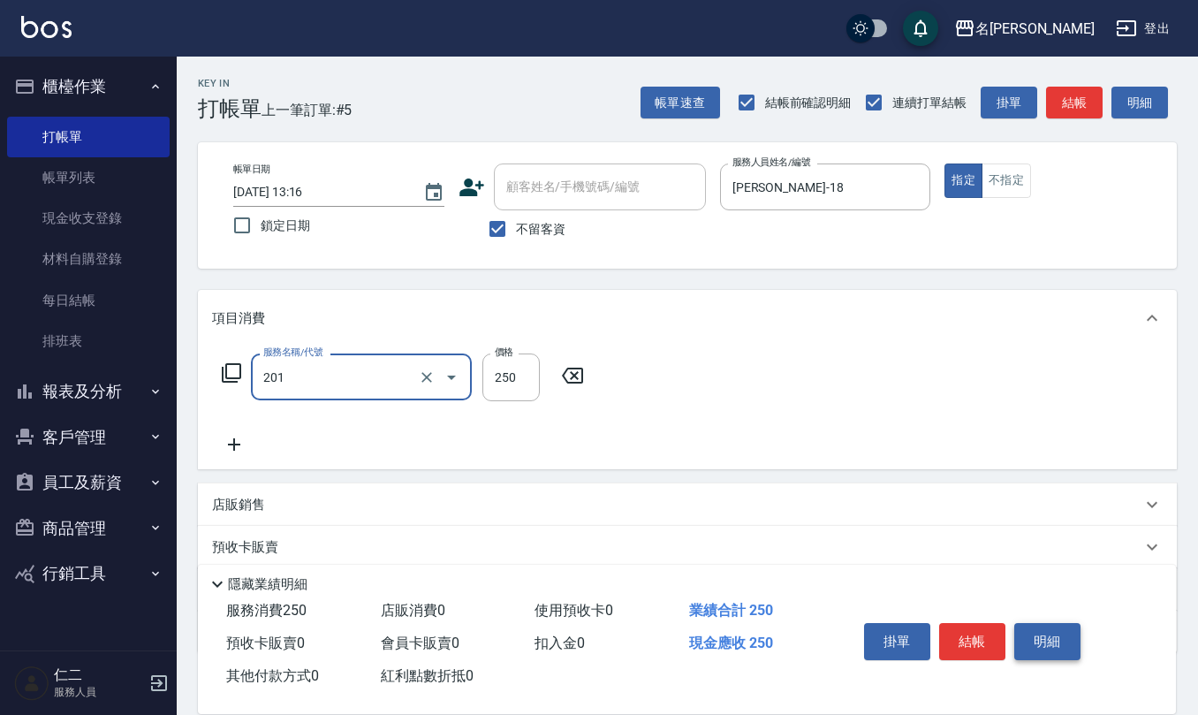
type input "洗髮(201)"
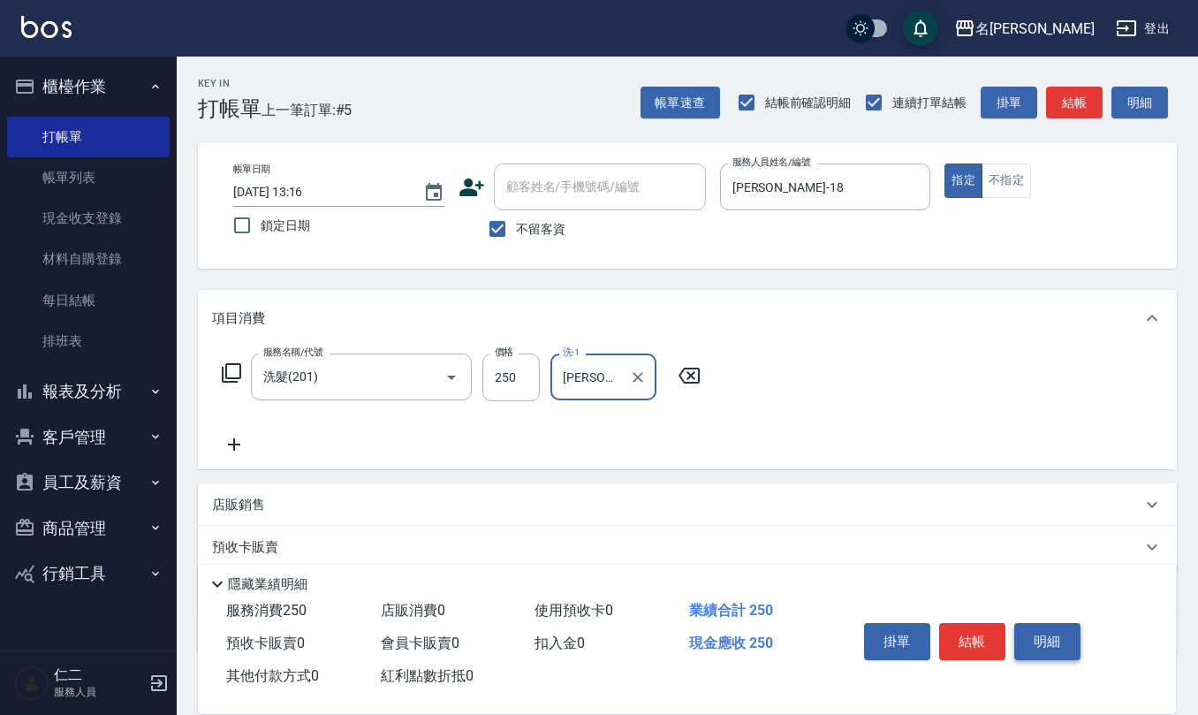
type input "[PERSON_NAME]-18"
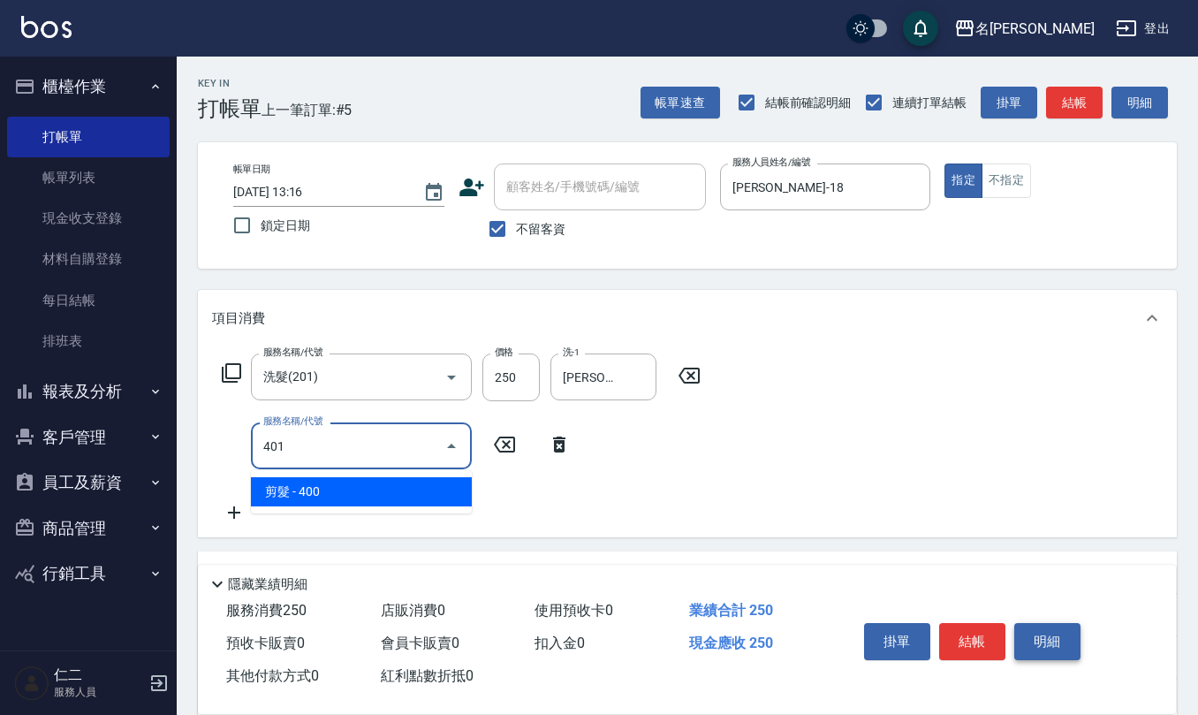
type input "剪髮(401)"
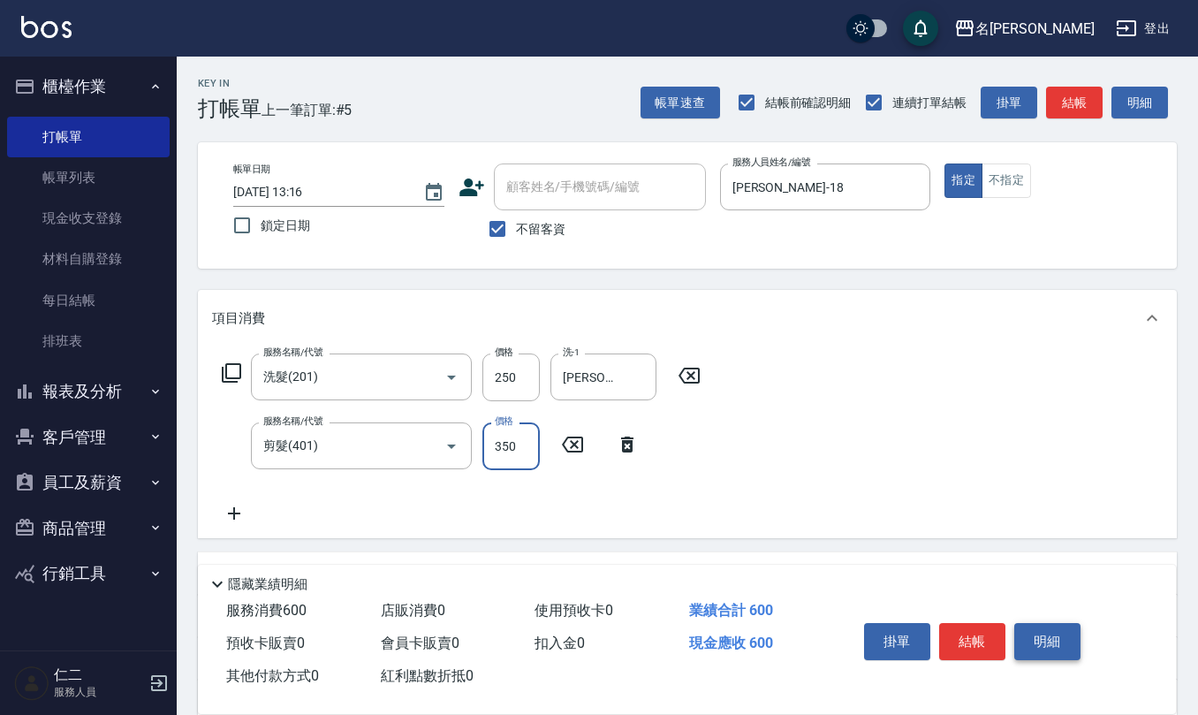
type input "350"
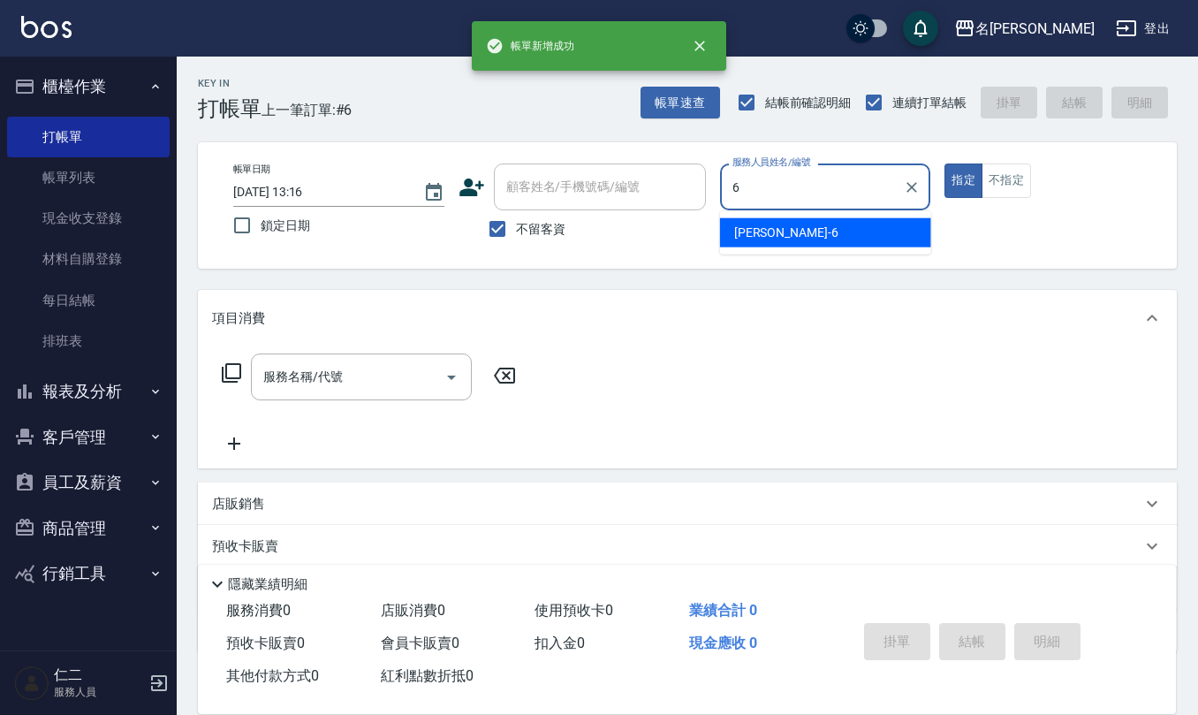
type input "[PERSON_NAME]-6"
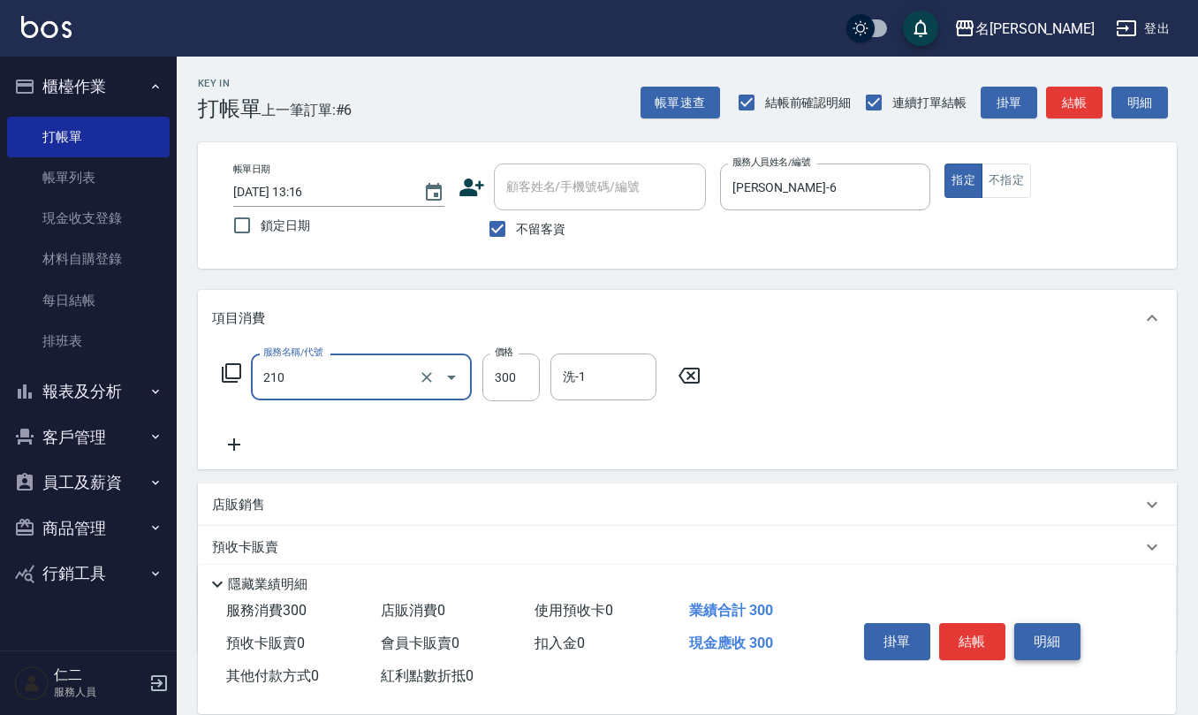
type input "[PERSON_NAME]洗髮精(210)"
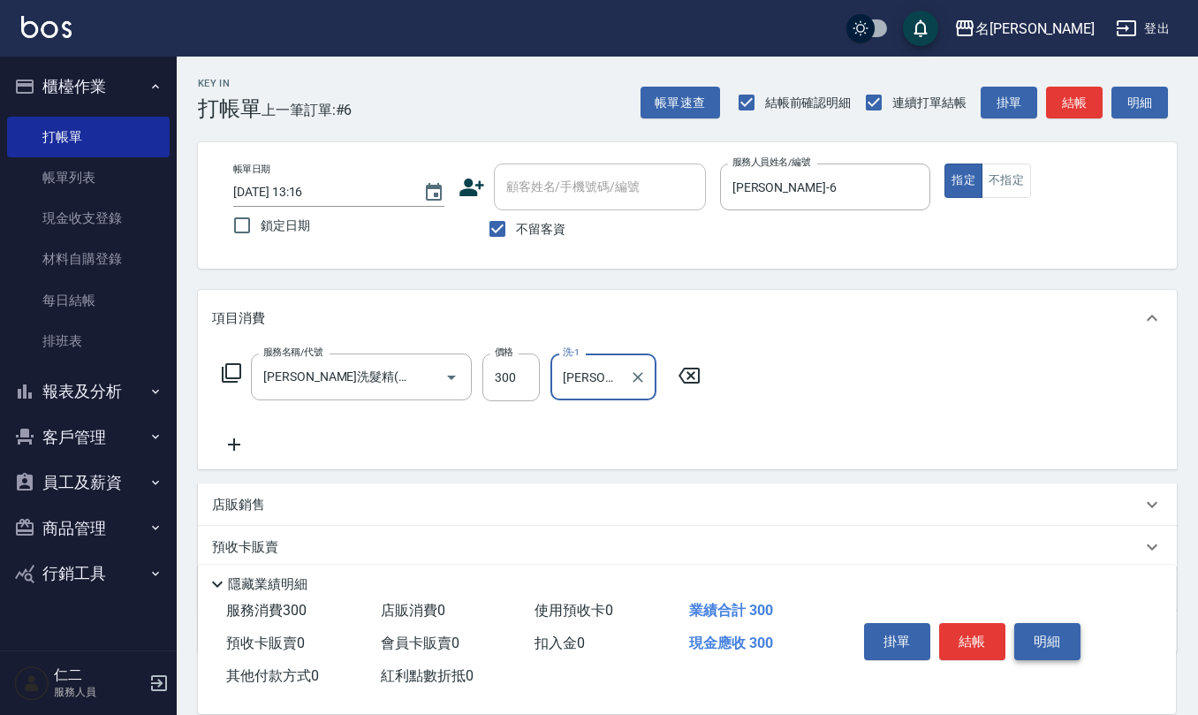
type input "[PERSON_NAME]-20"
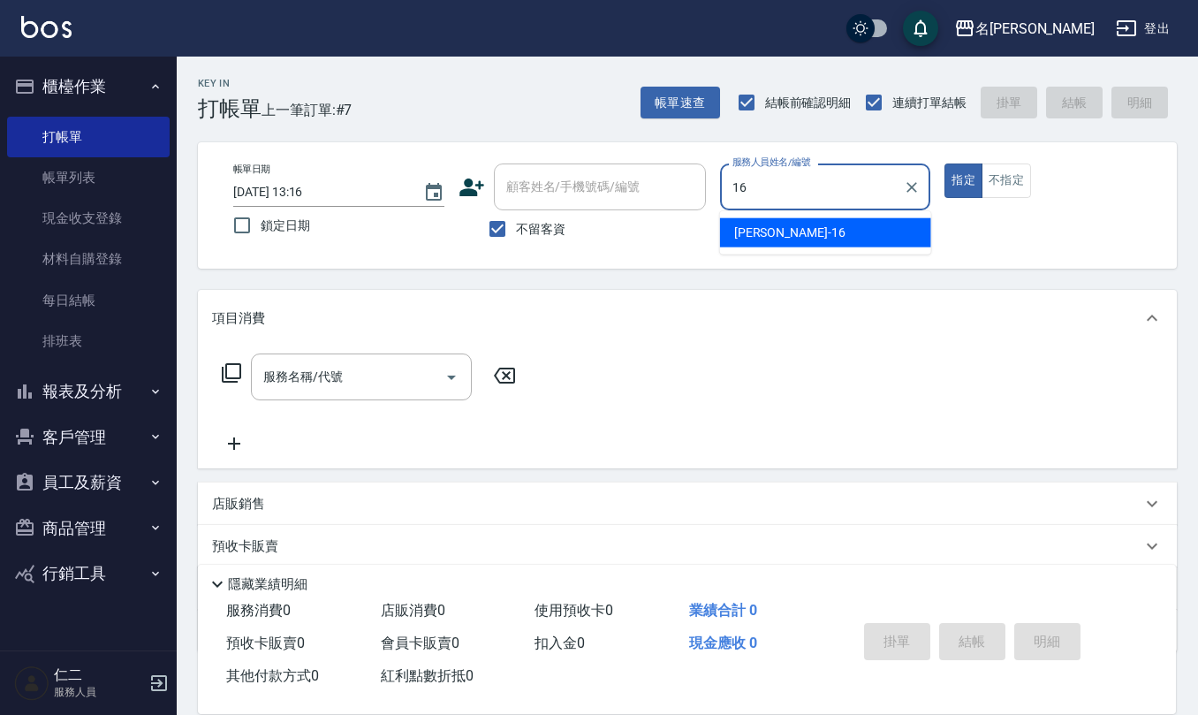
type input "[PERSON_NAME]-16"
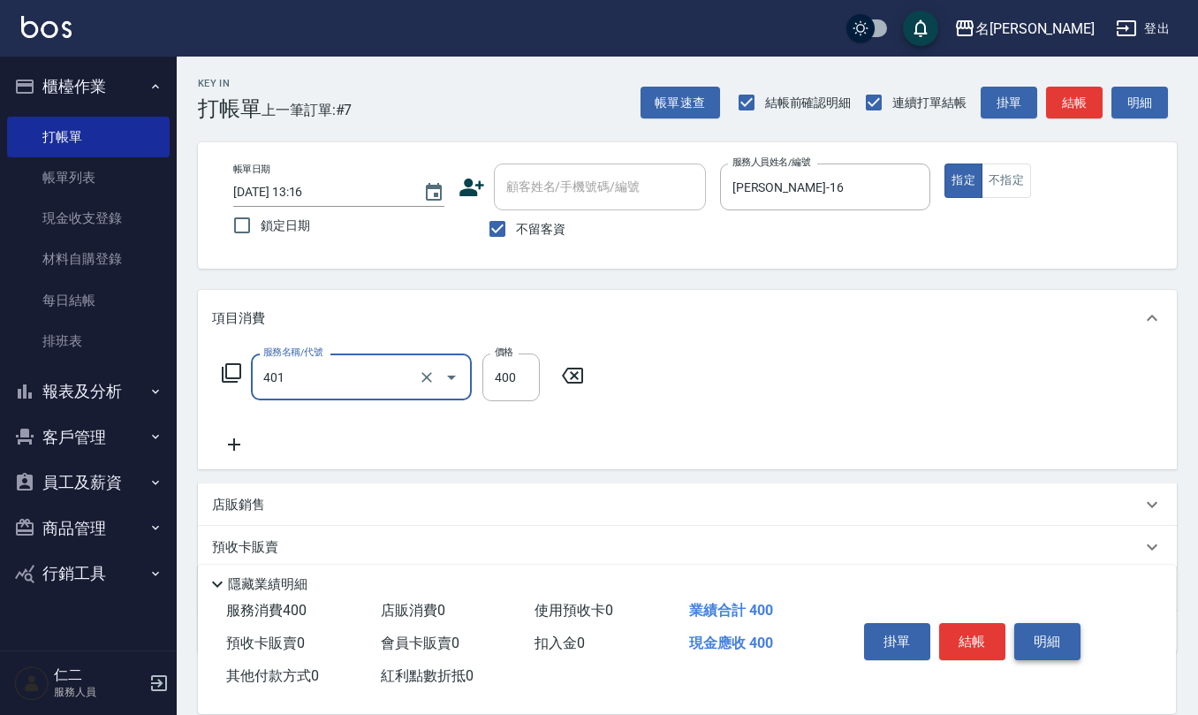
type input "剪髮(401)"
type input "350"
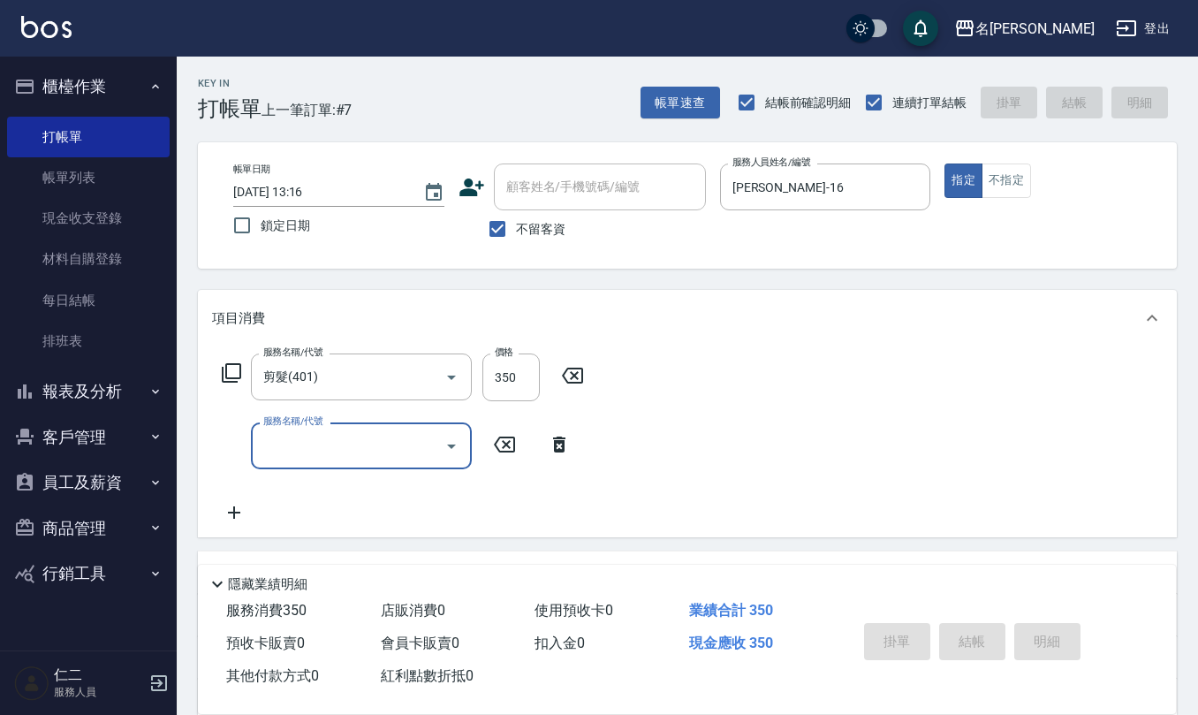
type input "[DATE] 13:17"
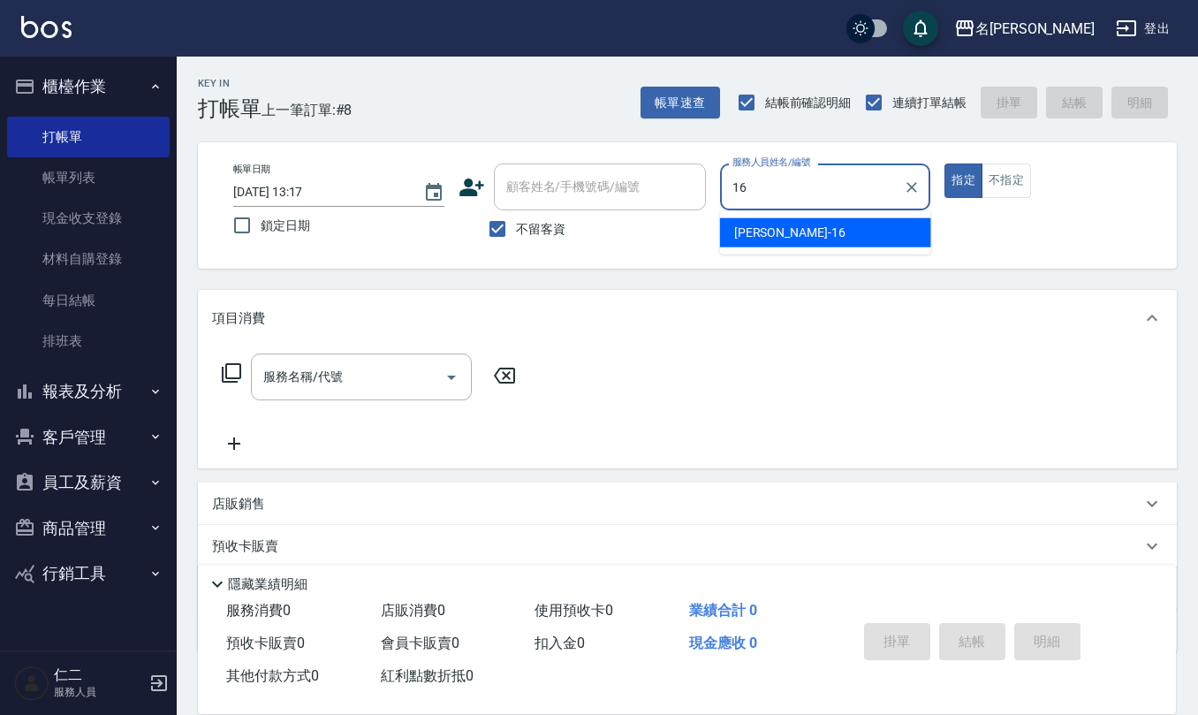
type input "[PERSON_NAME]-16"
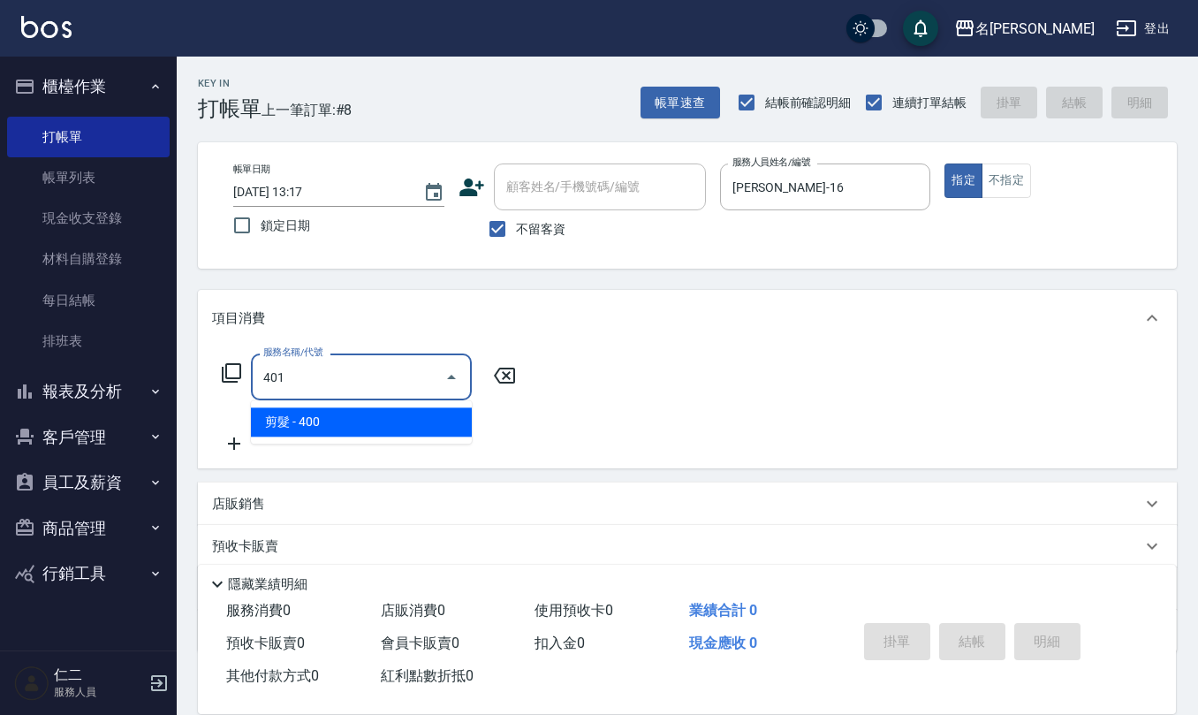
type input "剪髮(401)"
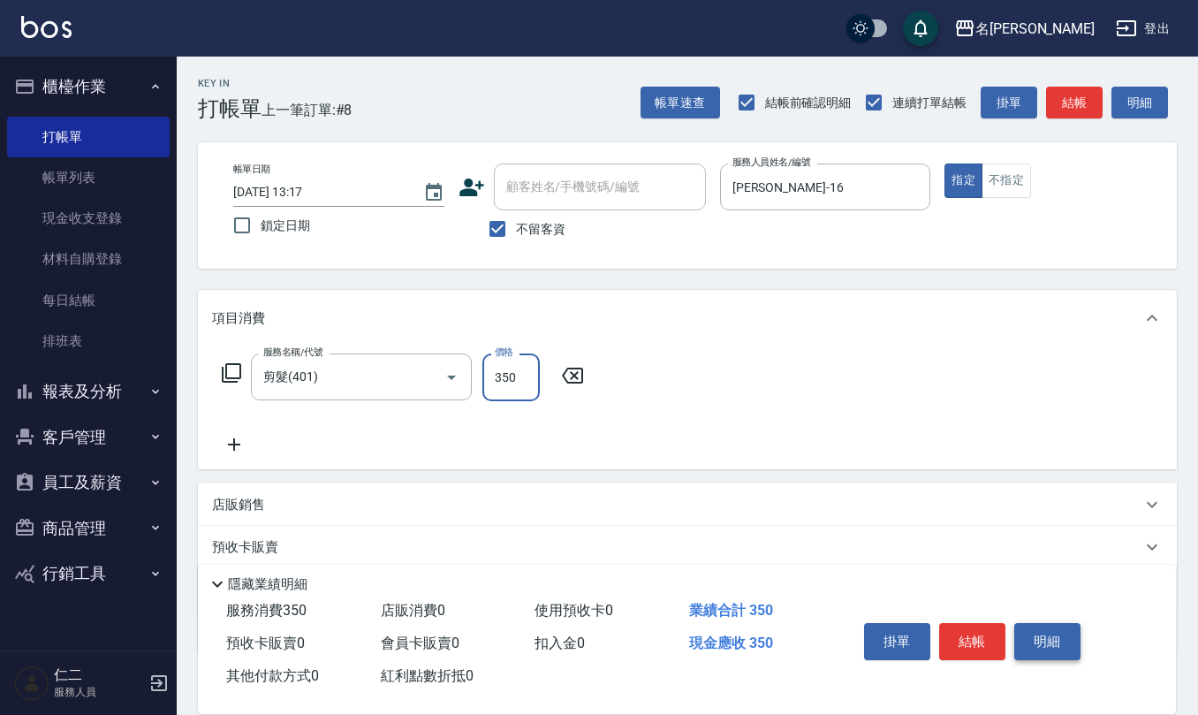
type input "350"
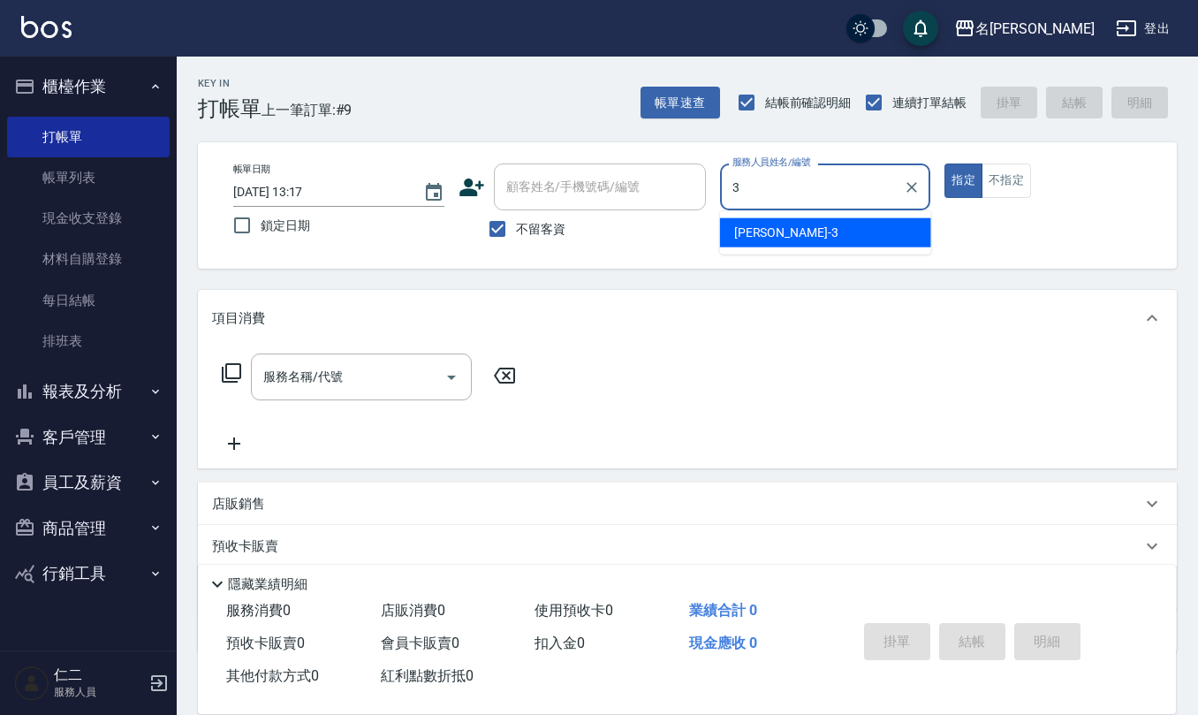
type input "[PERSON_NAME]-3"
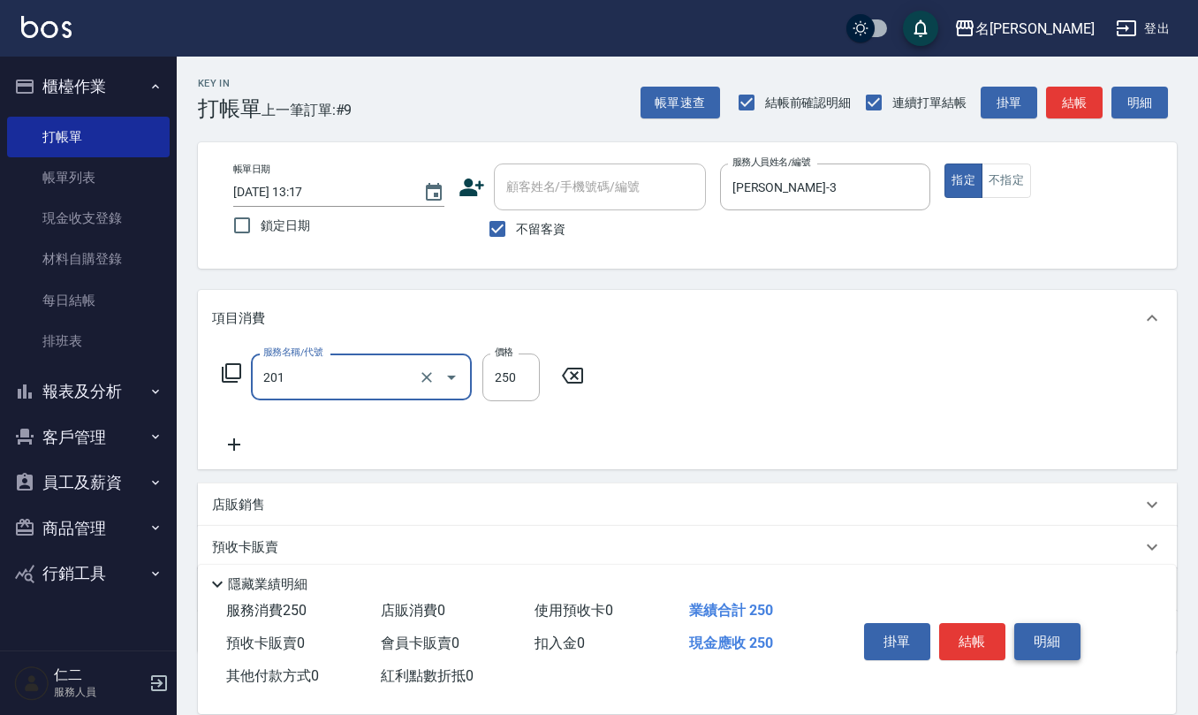
type input "洗髮(201)"
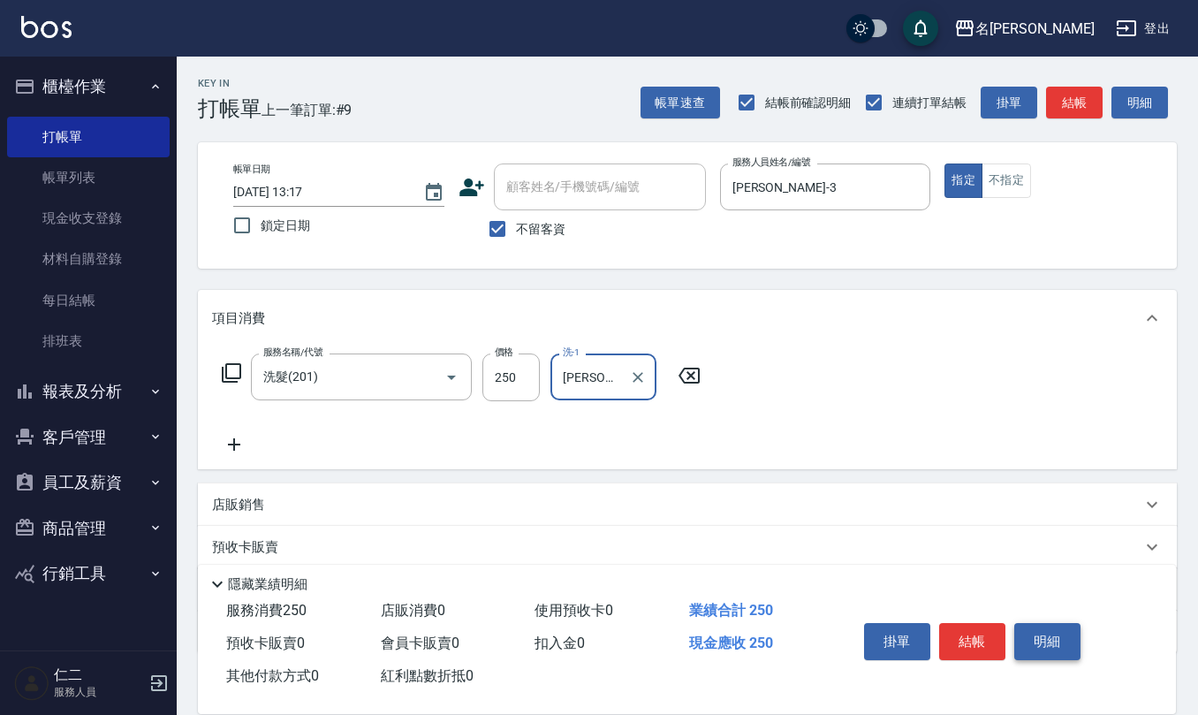
type input "[PERSON_NAME]-21"
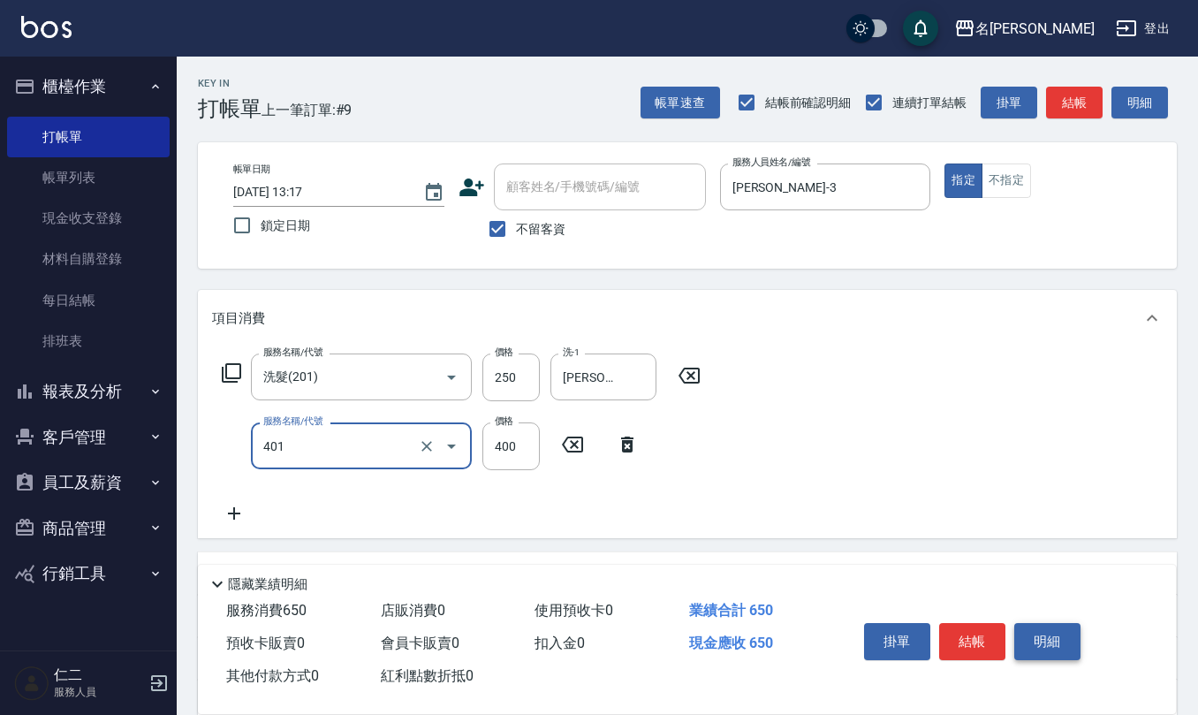
type input "剪髮(401)"
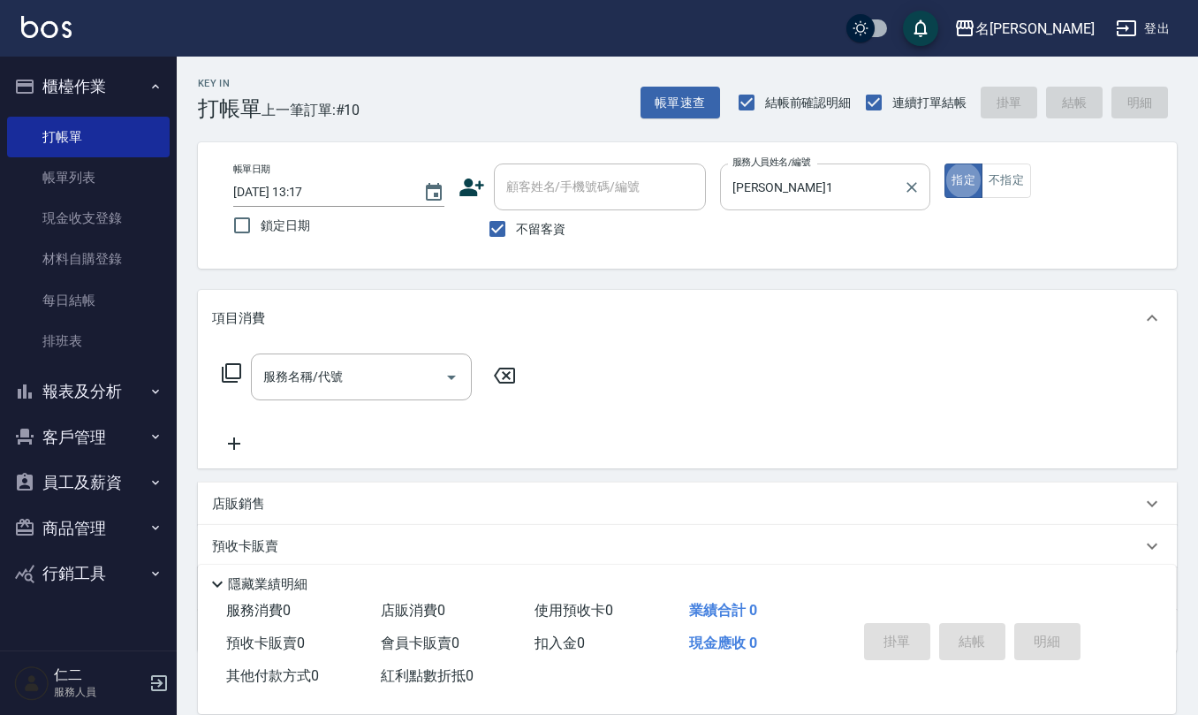
click at [831, 192] on input "[PERSON_NAME]1" at bounding box center [812, 186] width 169 height 31
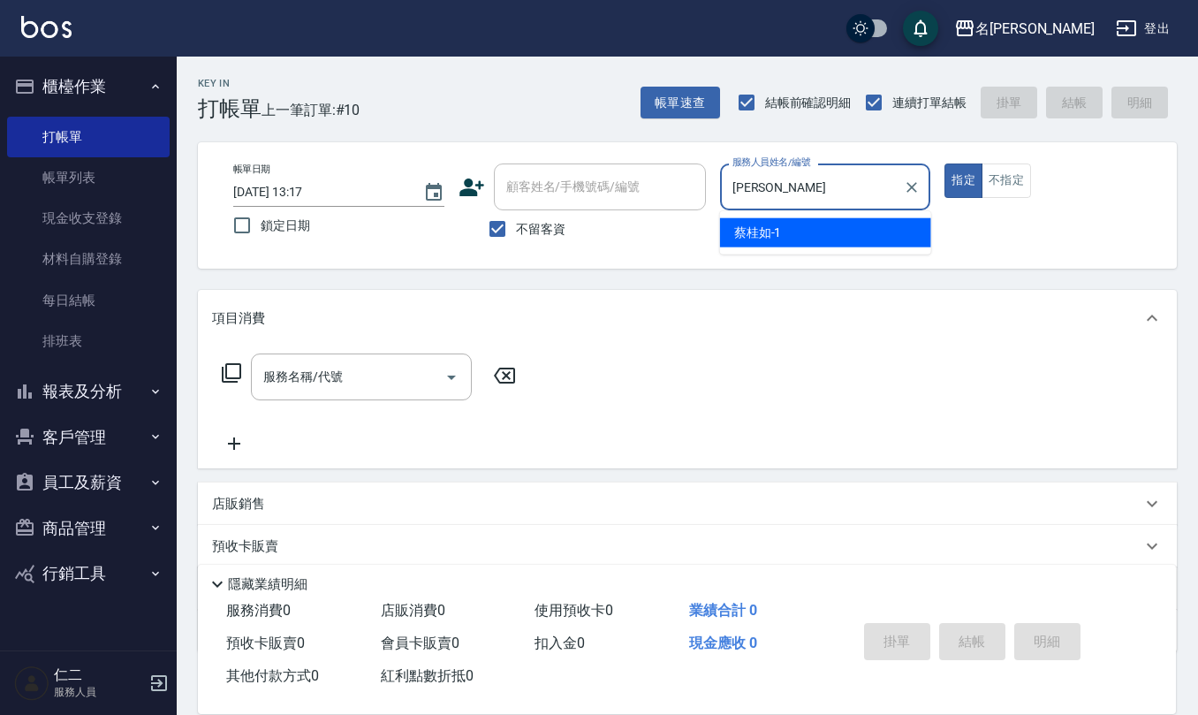
type input "蔡"
type input "[PERSON_NAME]-10"
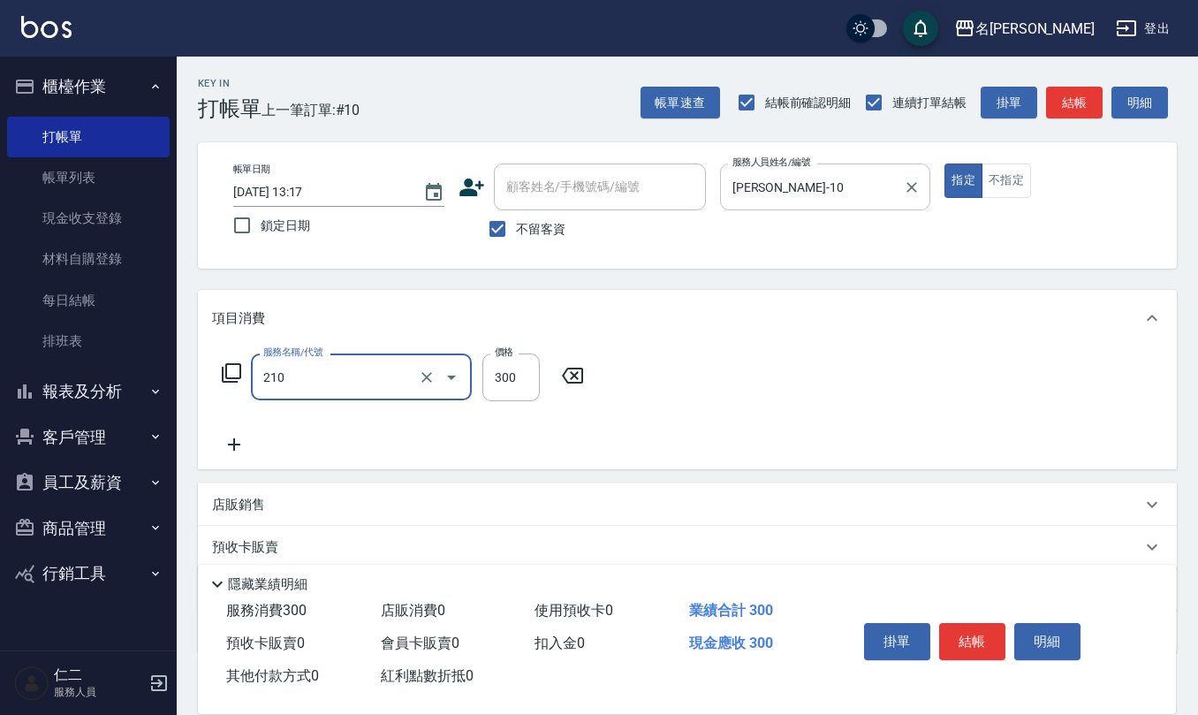
type input "[PERSON_NAME]洗髮精(210)"
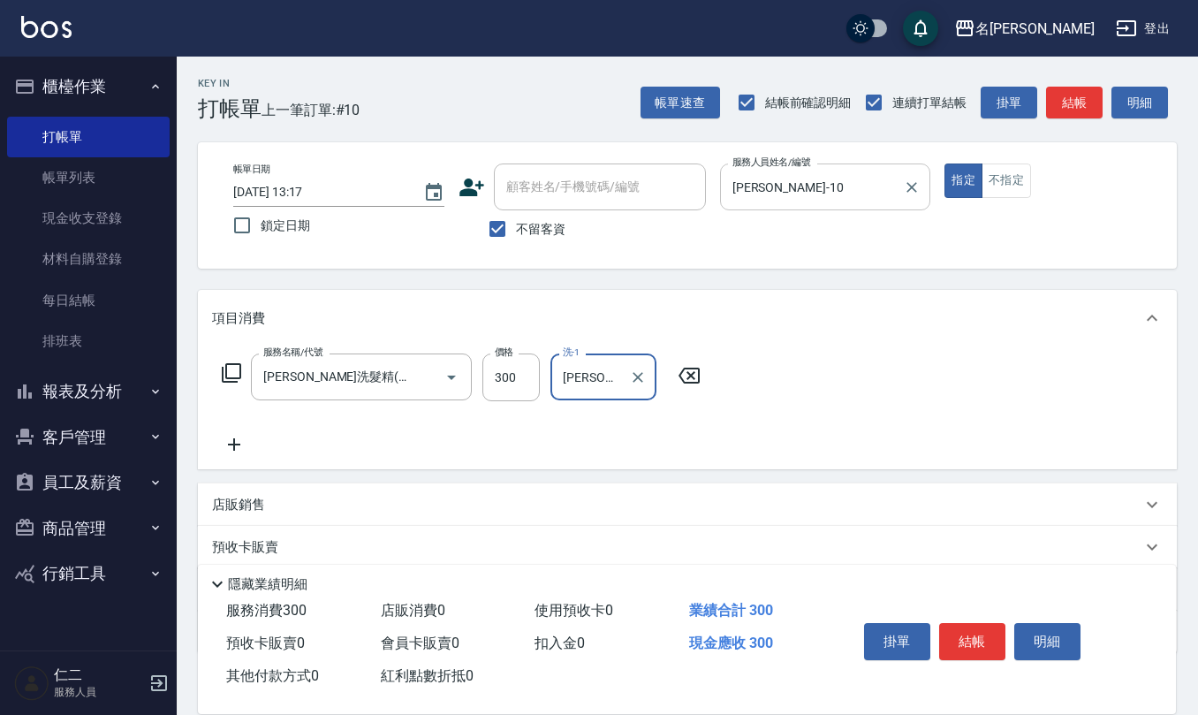
type input "[PERSON_NAME]-21"
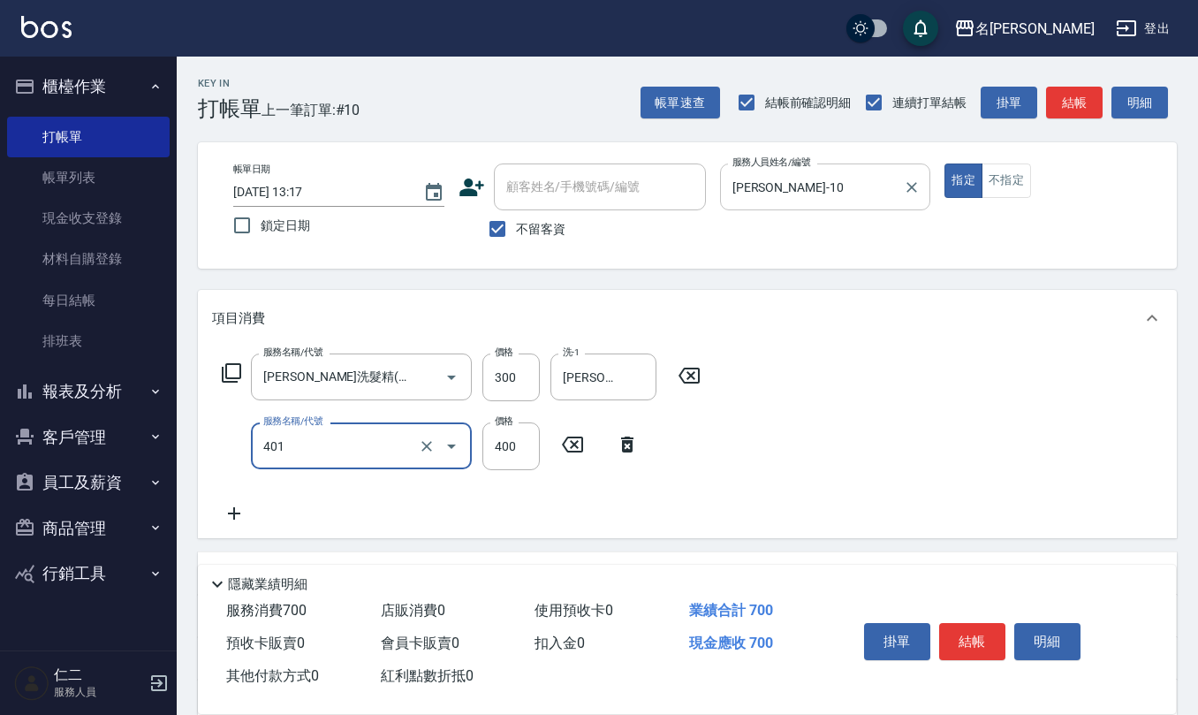
type input "剪髮(401)"
type input "300"
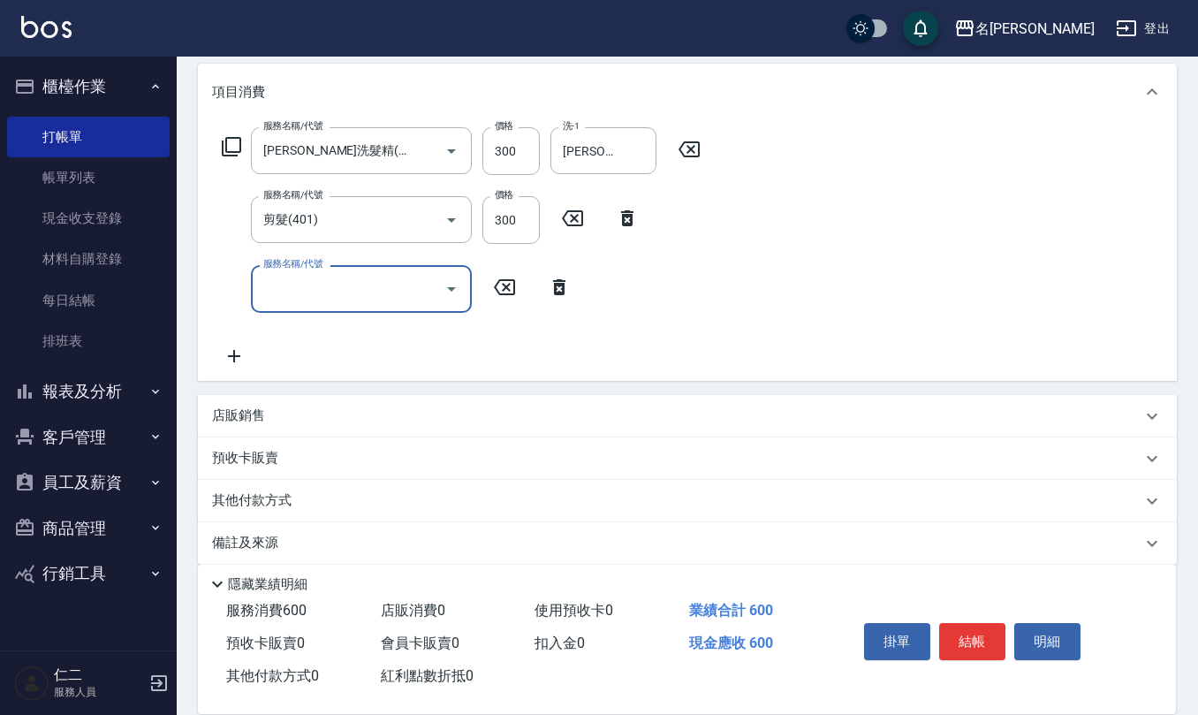
scroll to position [235, 0]
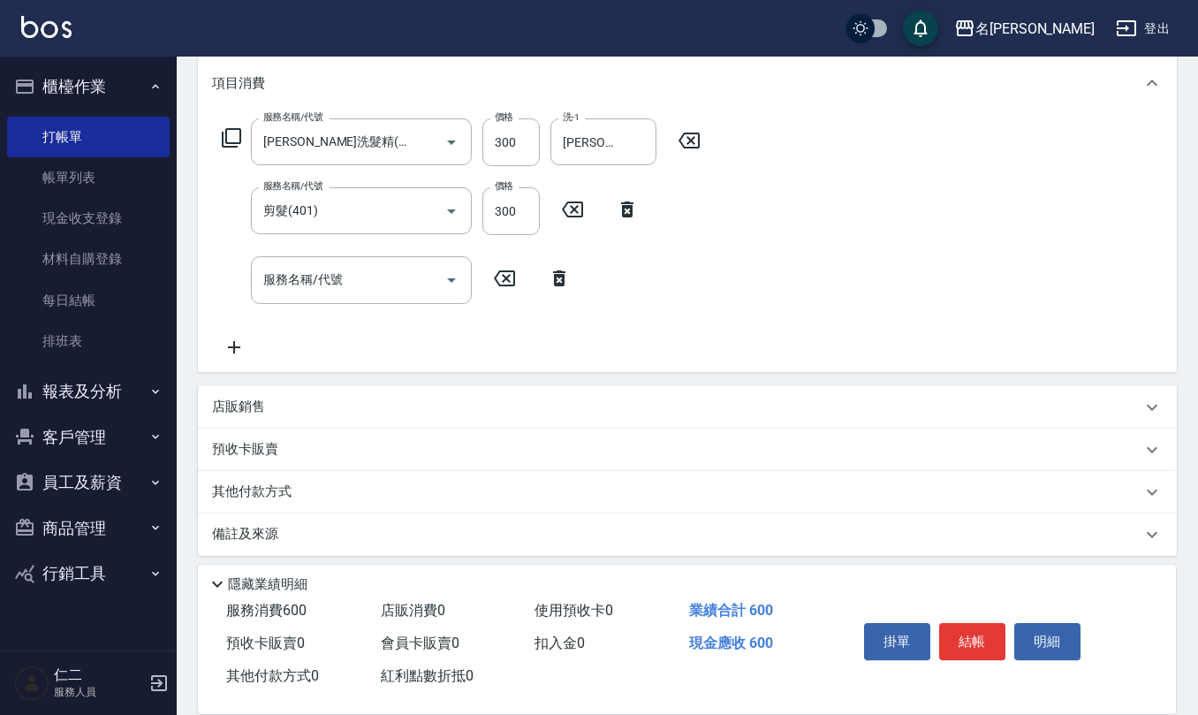
click at [270, 412] on div "店販銷售" at bounding box center [677, 407] width 930 height 19
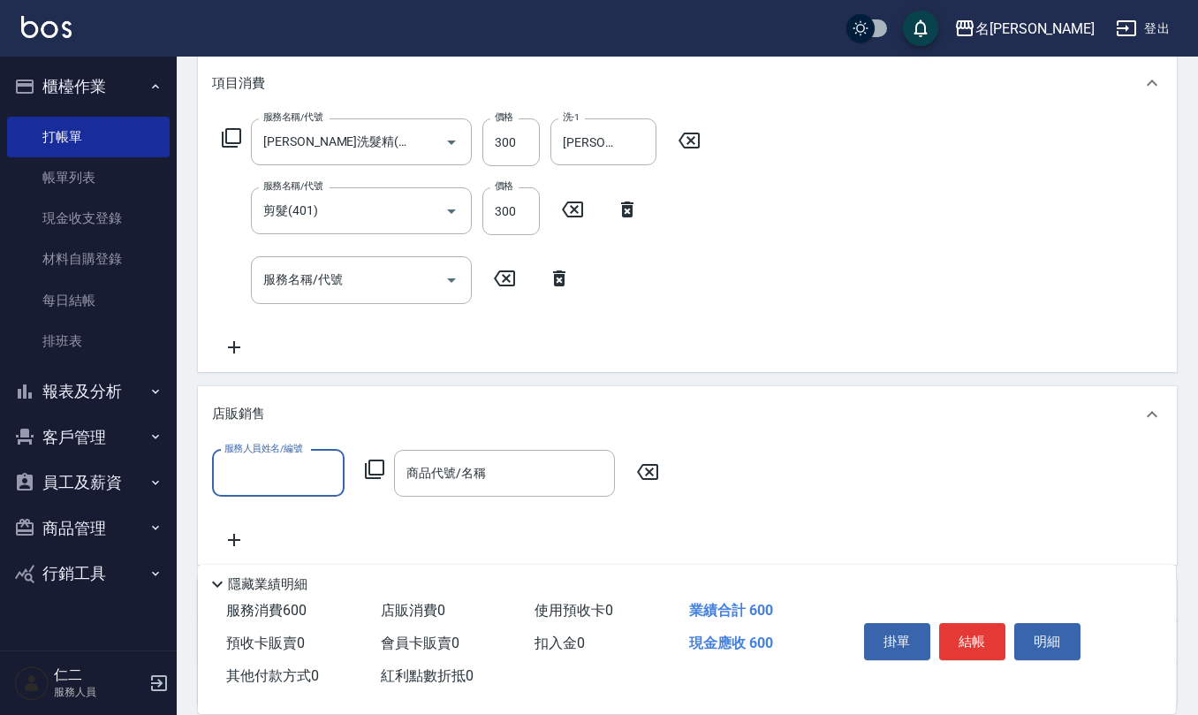
scroll to position [1, 0]
type input "[PERSON_NAME]-10"
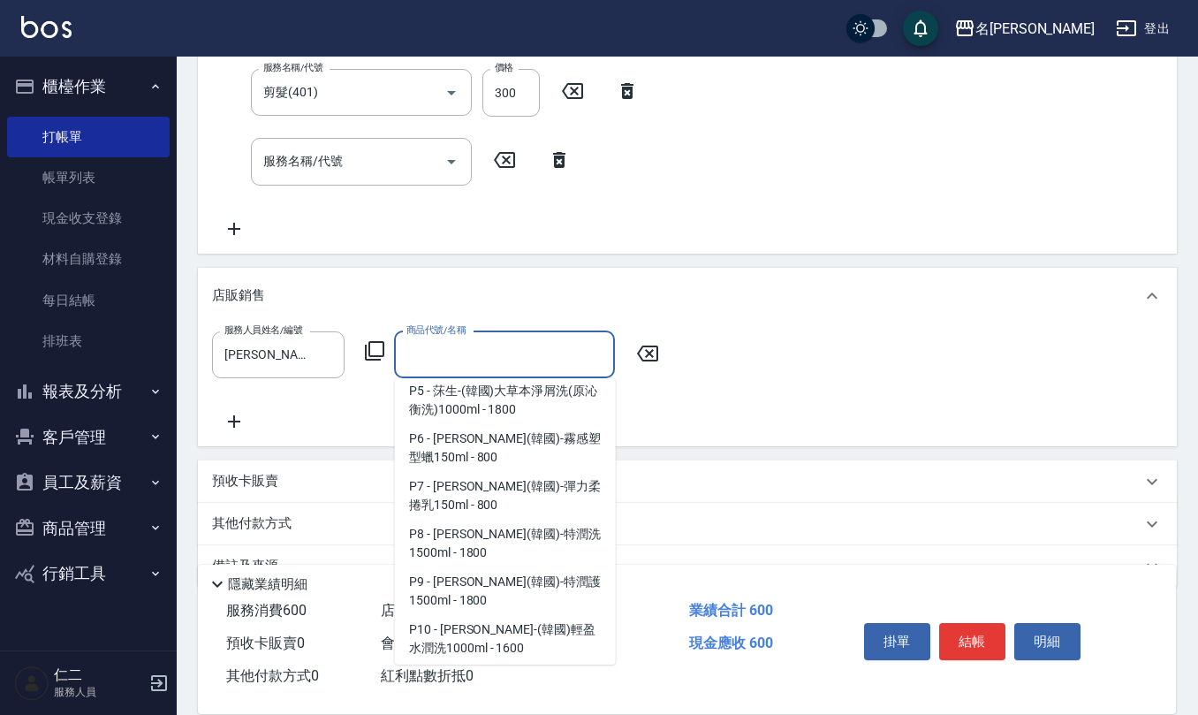
scroll to position [4898, 0]
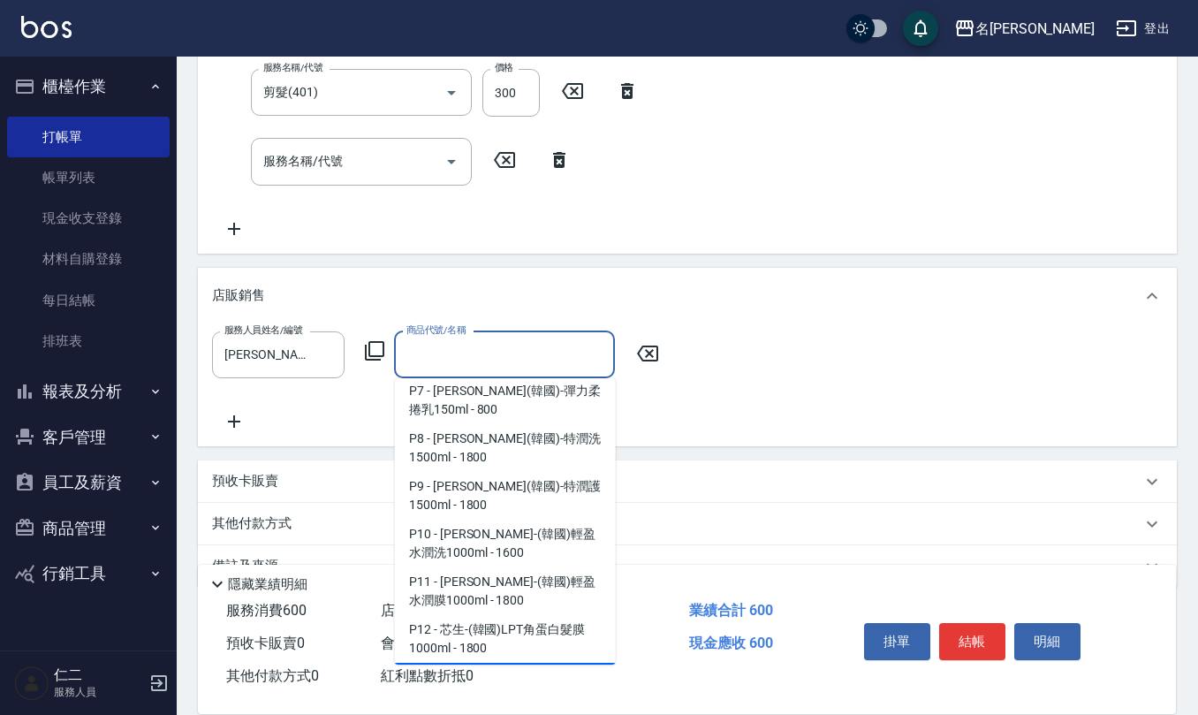
type input "芯生-(韓國)CMC修復髮膜1000ml"
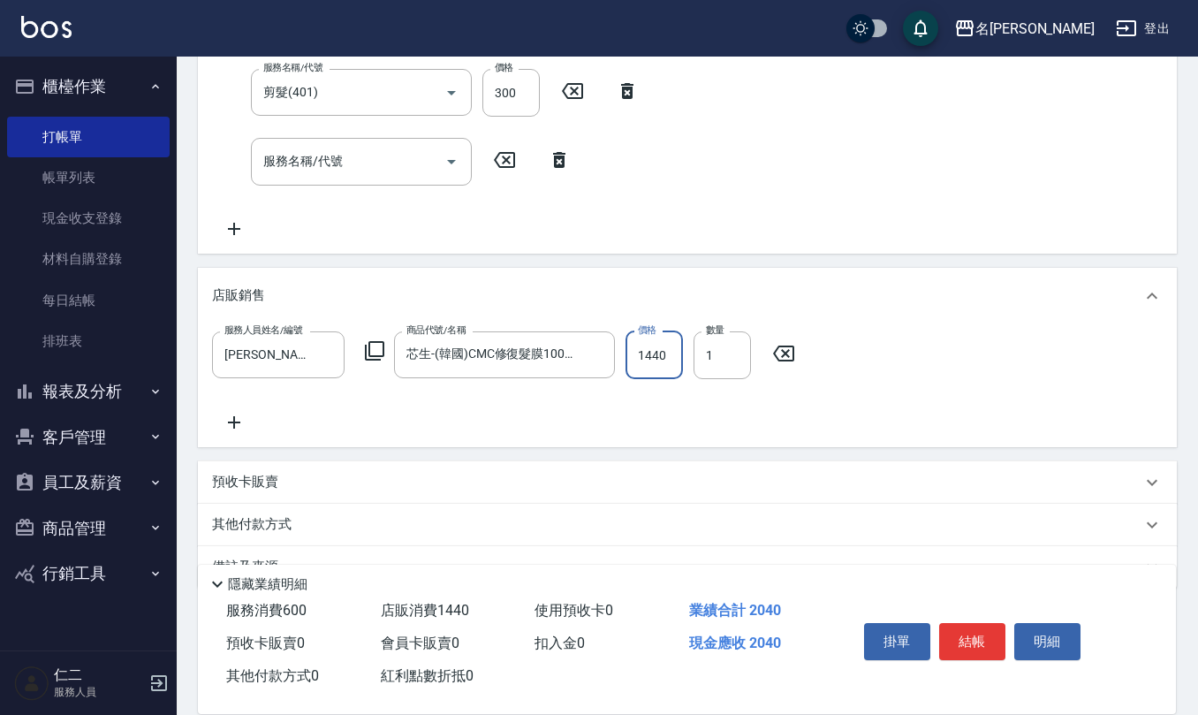
type input "1440"
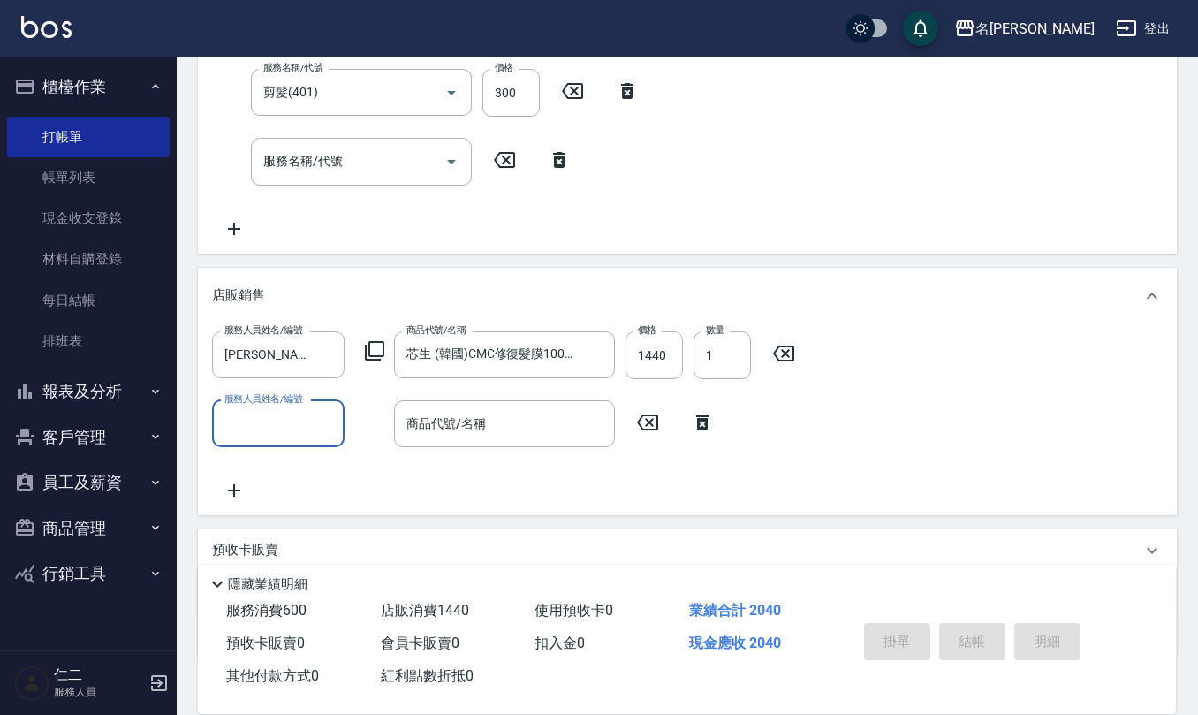
type input "[DATE] 13:18"
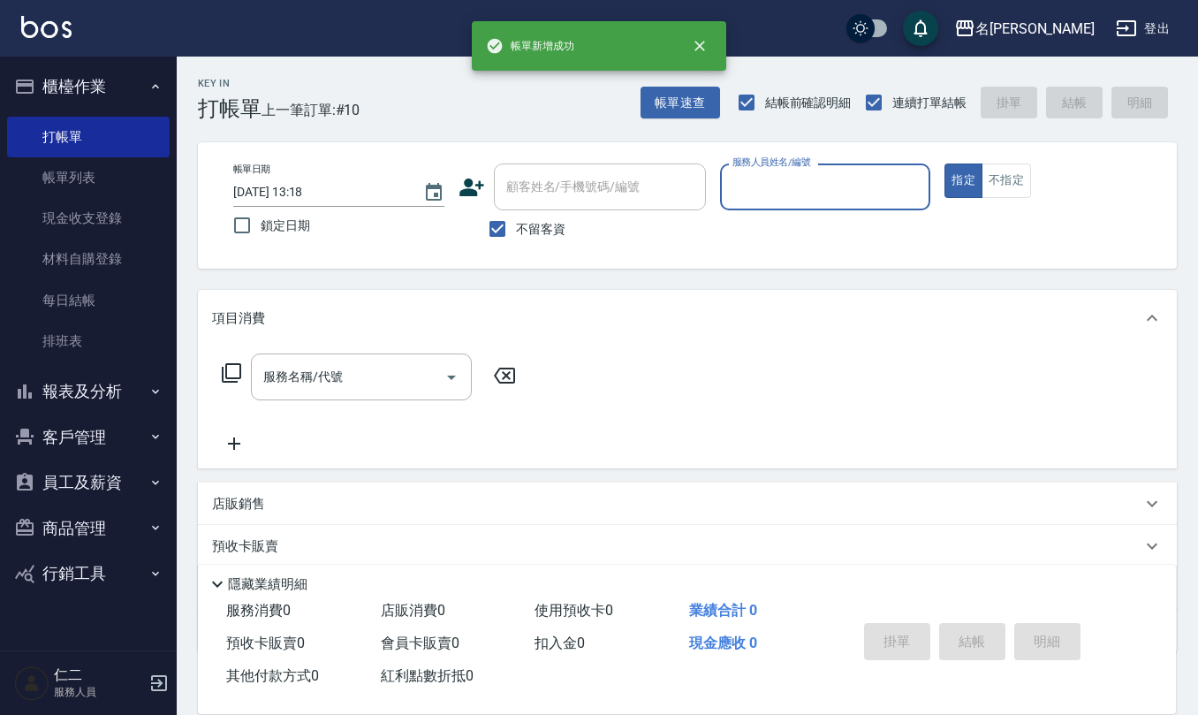
scroll to position [0, 0]
type input "[PERSON_NAME]-2"
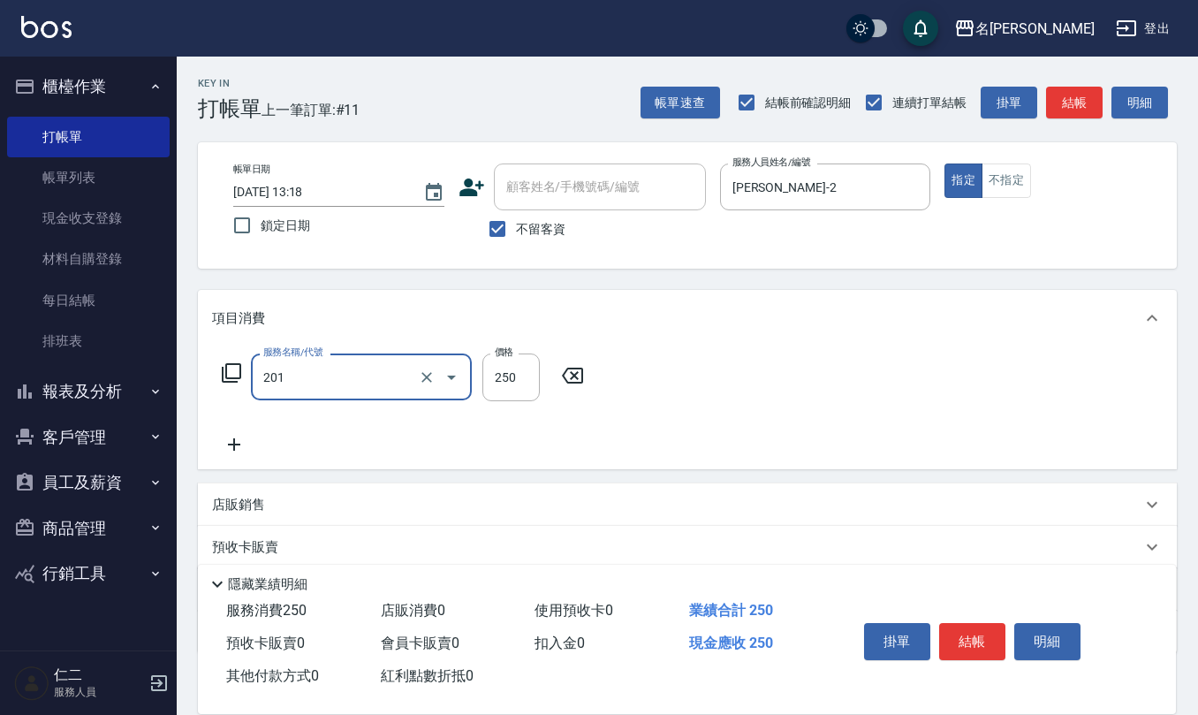
type input "洗髮(201)"
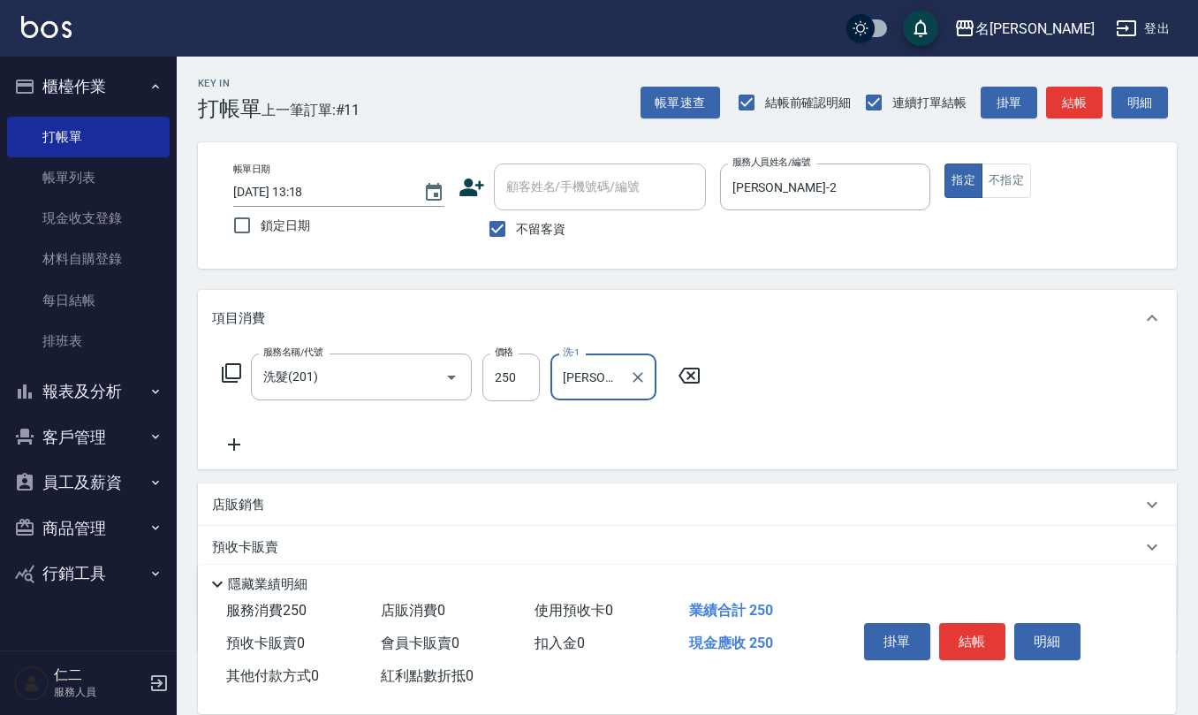
type input "[PERSON_NAME]-25"
